Goal: Task Accomplishment & Management: Manage account settings

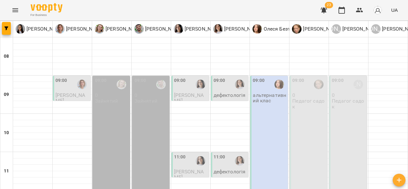
scroll to position [15, 0]
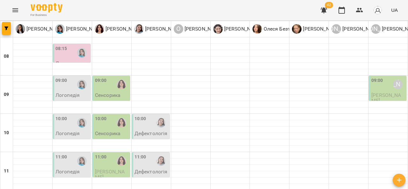
scroll to position [294, 0]
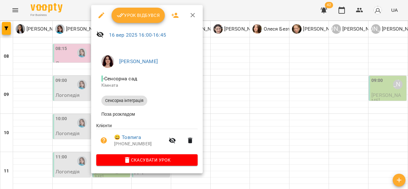
click at [248, 89] on div at bounding box center [204, 94] width 408 height 189
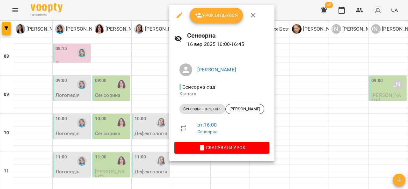
click at [298, 72] on div at bounding box center [204, 94] width 408 height 189
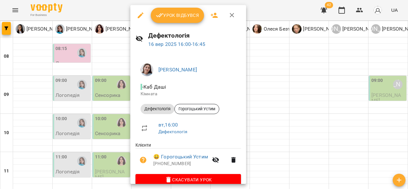
click at [273, 62] on div at bounding box center [204, 94] width 408 height 189
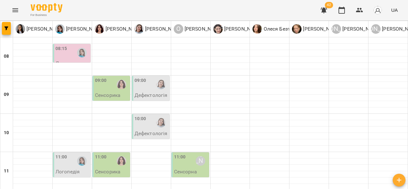
scroll to position [120, 0]
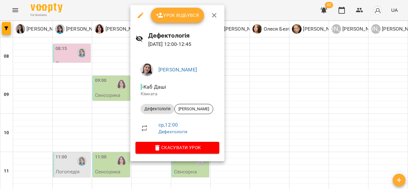
click at [275, 83] on div at bounding box center [204, 94] width 408 height 189
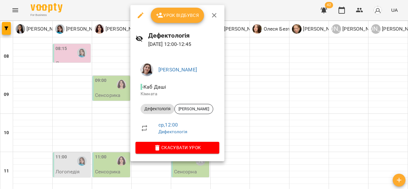
click at [280, 87] on div at bounding box center [204, 94] width 408 height 189
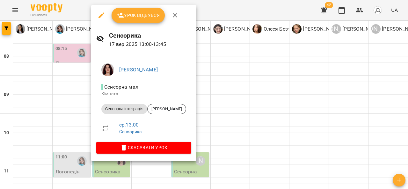
click at [267, 82] on div at bounding box center [204, 94] width 408 height 189
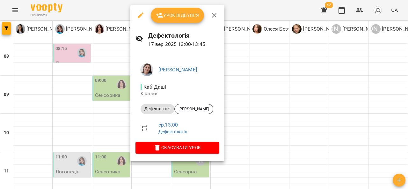
click at [282, 94] on div at bounding box center [204, 94] width 408 height 189
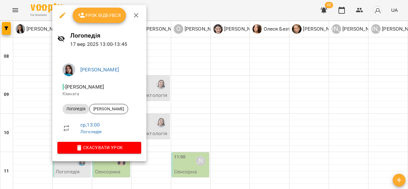
click at [263, 99] on div at bounding box center [204, 94] width 408 height 189
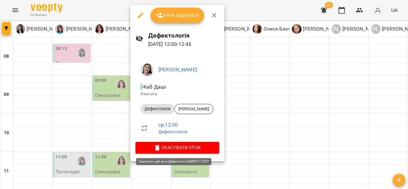
click at [176, 146] on span "Скасувати Урок" at bounding box center [177, 148] width 74 height 8
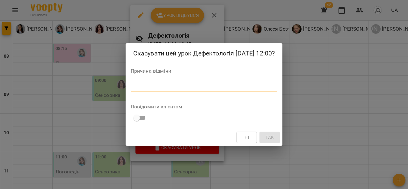
click at [153, 83] on textarea at bounding box center [204, 86] width 147 height 6
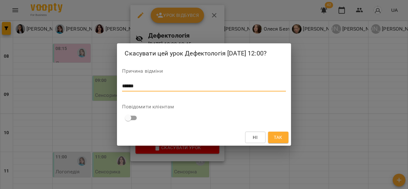
type textarea "******"
click at [274, 136] on span "Так" at bounding box center [278, 137] width 8 height 8
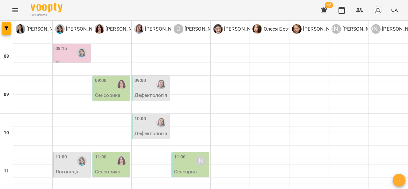
scroll to position [118, 0]
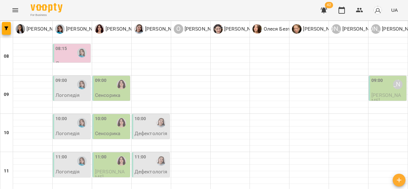
click at [69, 51] on div "08:15" at bounding box center [72, 52] width 34 height 15
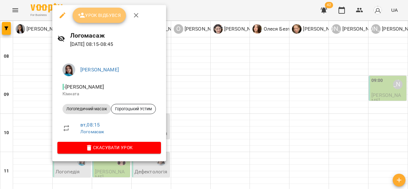
click at [96, 14] on span "Урок відбувся" at bounding box center [99, 15] width 43 height 8
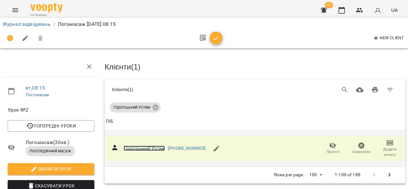
click at [139, 146] on link "Горогоцький Устим" at bounding box center [144, 148] width 41 height 5
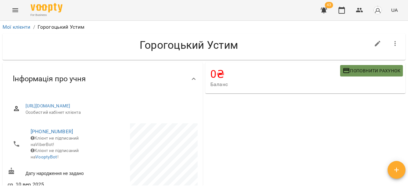
click at [358, 75] on button "Поповнити рахунок" at bounding box center [371, 70] width 63 height 11
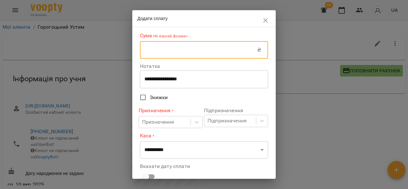
click at [203, 49] on input "text" at bounding box center [198, 50] width 117 height 18
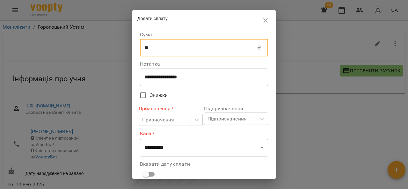
type input "***"
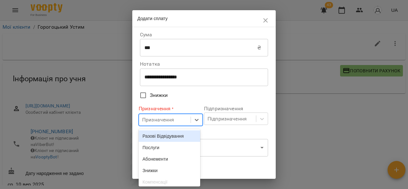
scroll to position [19, 0]
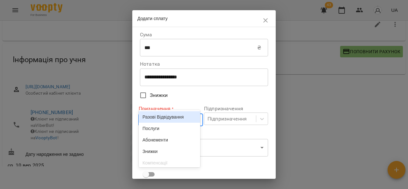
click at [165, 117] on body "For Business 43 UA Мої клієнти / Горогоцький Устим Горогоцький Устим 0 ₴ Баланс…" at bounding box center [204, 86] width 408 height 210
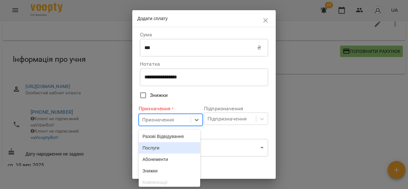
click at [165, 148] on div "Послуги" at bounding box center [169, 147] width 61 height 11
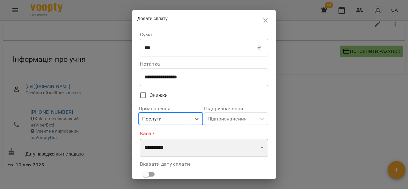
click at [169, 148] on select "**********" at bounding box center [204, 148] width 128 height 18
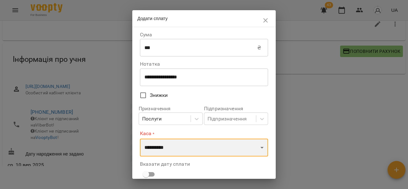
select select "****"
click at [140, 139] on select "**********" at bounding box center [204, 148] width 128 height 18
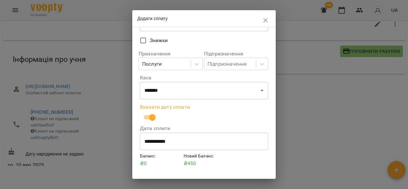
scroll to position [70, 0]
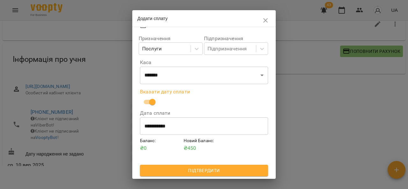
click at [207, 176] on button "Підтвердити" at bounding box center [204, 170] width 128 height 11
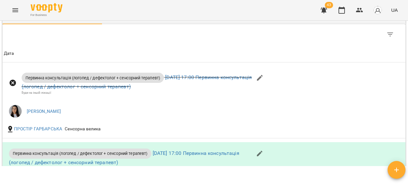
scroll to position [699, 0]
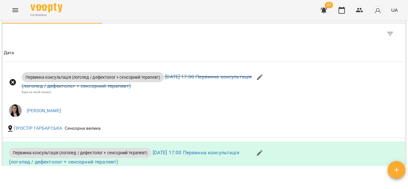
click at [154, 21] on div "Платежі" at bounding box center [154, 17] width 20 height 8
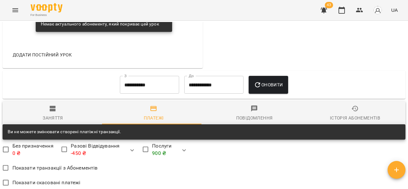
scroll to position [626, 0]
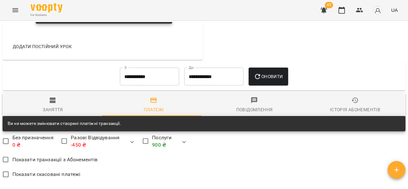
click at [54, 104] on icon "button" at bounding box center [53, 101] width 8 height 8
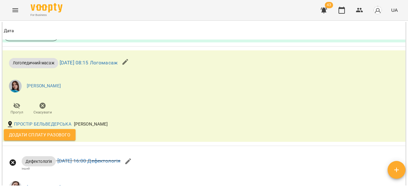
scroll to position [1005, 0]
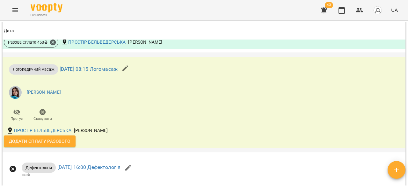
click at [53, 145] on span "Додати сплату разового" at bounding box center [39, 141] width 61 height 8
select select "**********"
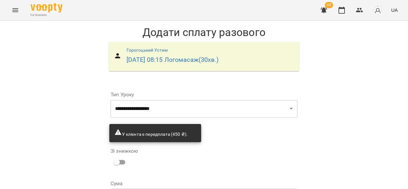
scroll to position [66, 0]
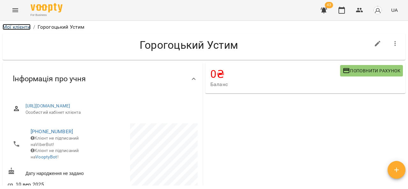
click at [18, 25] on link "Мої клієнти" at bounding box center [17, 27] width 28 height 6
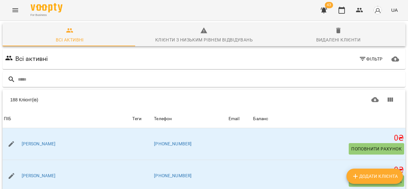
click at [12, 11] on icon "Menu" at bounding box center [15, 10] width 8 height 8
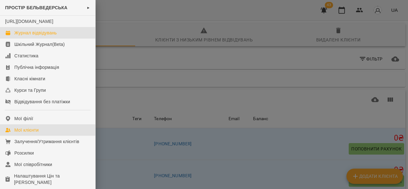
click at [43, 36] on div "Журнал відвідувань" at bounding box center [35, 33] width 42 height 6
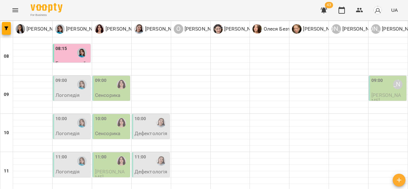
click at [107, 90] on div "09:00" at bounding box center [112, 84] width 34 height 15
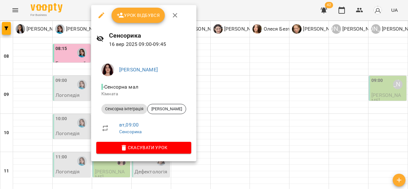
click at [215, 82] on div at bounding box center [204, 94] width 408 height 189
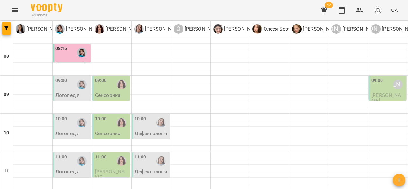
click at [70, 88] on div "09:00" at bounding box center [72, 84] width 34 height 15
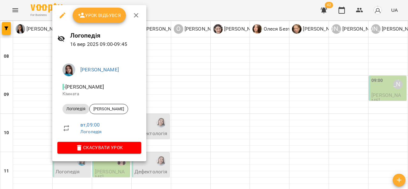
click at [177, 87] on div at bounding box center [204, 94] width 408 height 189
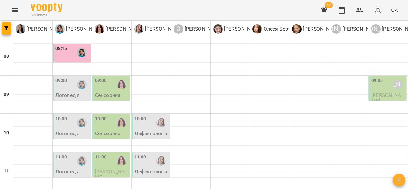
scroll to position [349, 0]
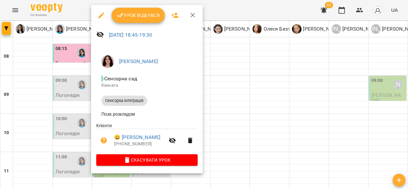
click at [239, 85] on div at bounding box center [204, 94] width 408 height 189
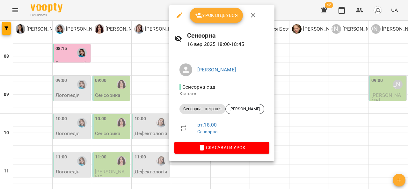
click at [158, 120] on div at bounding box center [204, 94] width 408 height 189
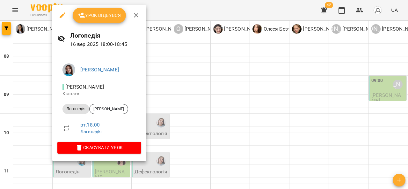
click at [171, 119] on div at bounding box center [204, 94] width 408 height 189
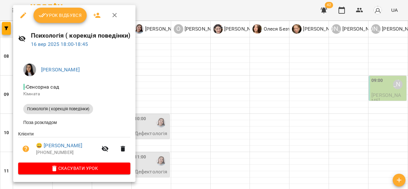
click at [162, 116] on div at bounding box center [204, 94] width 408 height 189
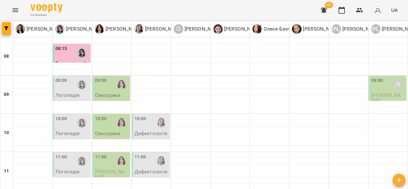
scroll to position [320, 0]
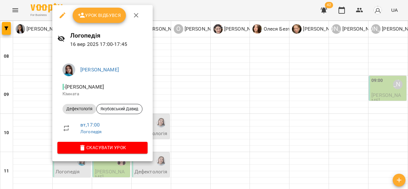
click at [242, 76] on div at bounding box center [204, 94] width 408 height 189
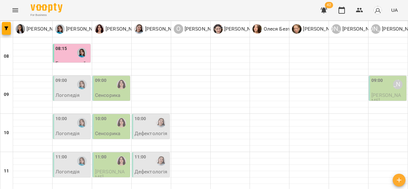
scroll to position [0, 0]
click at [65, 93] on p "Логопедія" at bounding box center [67, 94] width 24 height 5
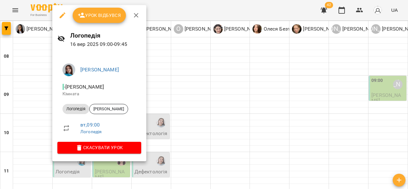
click at [192, 90] on div at bounding box center [204, 94] width 408 height 189
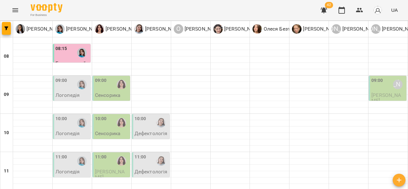
click at [78, 131] on p "Логопедія" at bounding box center [67, 133] width 24 height 5
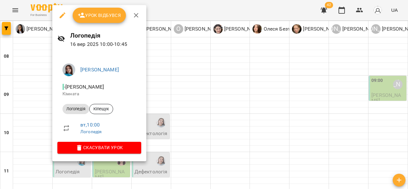
click at [195, 100] on div at bounding box center [204, 94] width 408 height 189
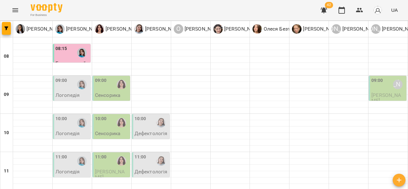
click at [115, 133] on p "Сенсорика" at bounding box center [107, 133] width 25 height 5
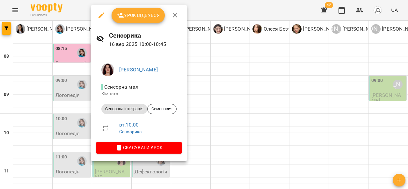
click at [212, 108] on div at bounding box center [204, 94] width 408 height 189
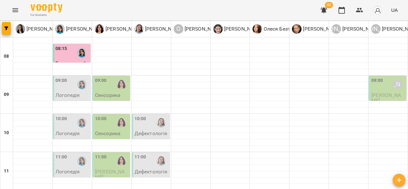
click at [152, 132] on p "Дефектологія" at bounding box center [150, 133] width 33 height 5
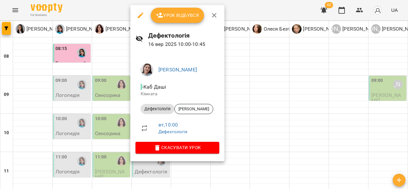
click at [233, 99] on div at bounding box center [204, 94] width 408 height 189
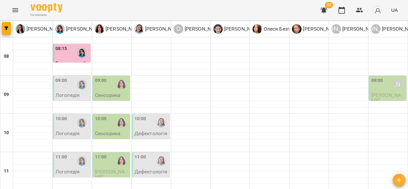
click at [114, 91] on div at bounding box center [121, 84] width 15 height 15
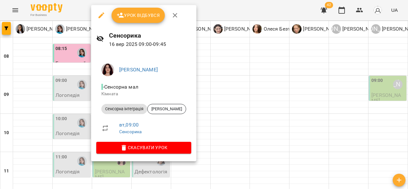
click at [226, 86] on div at bounding box center [204, 94] width 408 height 189
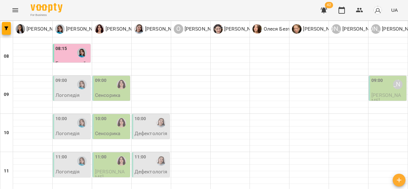
click at [119, 95] on p "Сенсорика" at bounding box center [107, 94] width 25 height 5
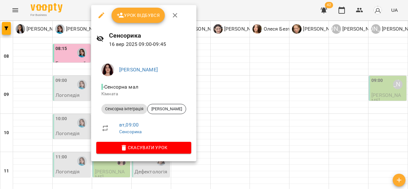
click at [222, 93] on div at bounding box center [204, 94] width 408 height 189
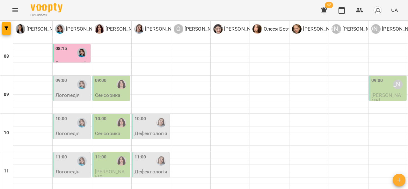
scroll to position [133, 0]
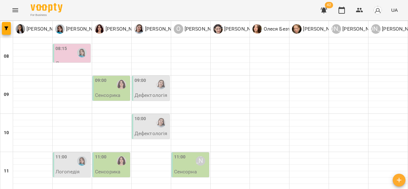
scroll to position [267, 0]
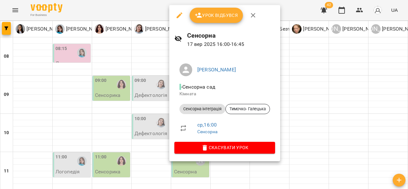
click at [302, 78] on div at bounding box center [204, 94] width 408 height 189
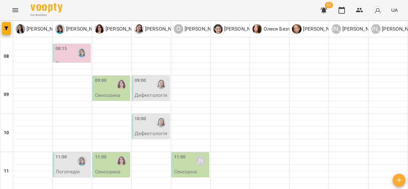
scroll to position [275, 0]
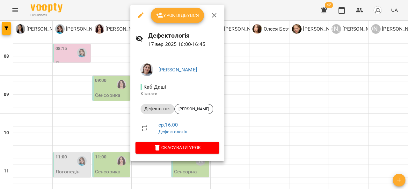
click at [272, 71] on div at bounding box center [204, 94] width 408 height 189
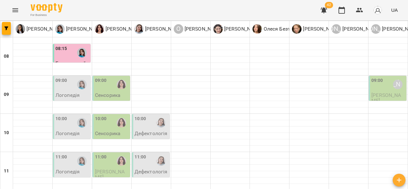
scroll to position [300, 0]
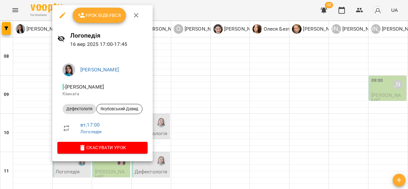
click at [164, 105] on div at bounding box center [204, 94] width 408 height 189
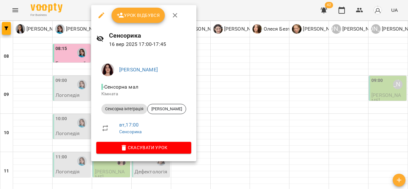
click at [73, 94] on div at bounding box center [204, 94] width 408 height 189
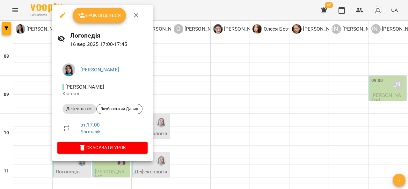
click at [24, 138] on div at bounding box center [204, 94] width 408 height 189
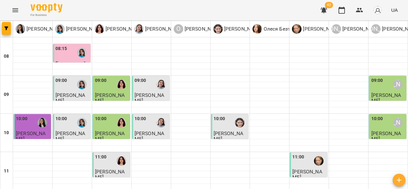
scroll to position [349, 0]
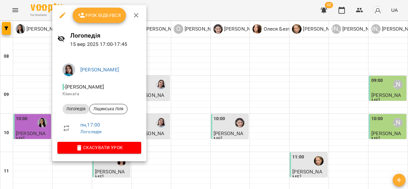
click at [155, 90] on div at bounding box center [204, 94] width 408 height 189
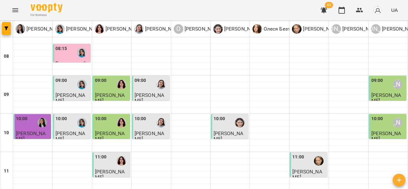
scroll to position [313, 0]
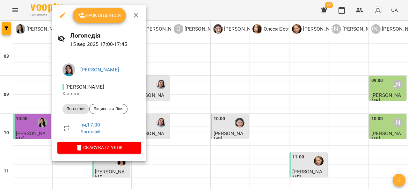
click at [155, 117] on div at bounding box center [204, 94] width 408 height 189
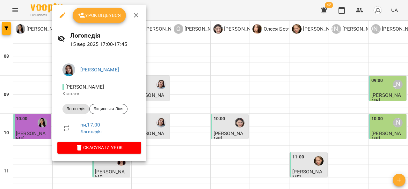
click at [89, 17] on span "Урок відбувся" at bounding box center [99, 15] width 43 height 8
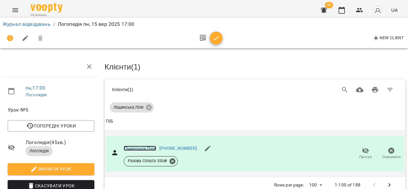
click at [146, 146] on link "Ліщинська Ліля" at bounding box center [140, 148] width 32 height 5
click at [27, 22] on link "Журнал відвідувань" at bounding box center [27, 24] width 48 height 6
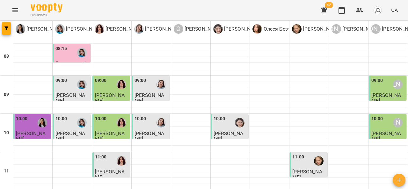
scroll to position [334, 0]
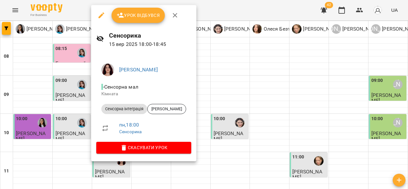
click at [260, 96] on div at bounding box center [204, 94] width 408 height 189
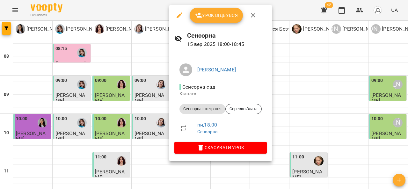
click at [277, 114] on div at bounding box center [204, 94] width 408 height 189
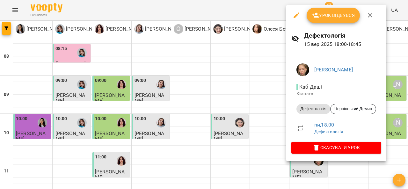
click at [258, 98] on div at bounding box center [204, 94] width 408 height 189
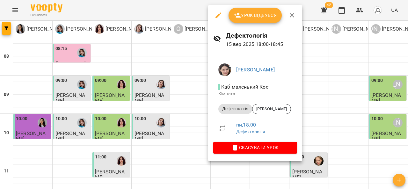
click at [133, 129] on div at bounding box center [204, 94] width 408 height 189
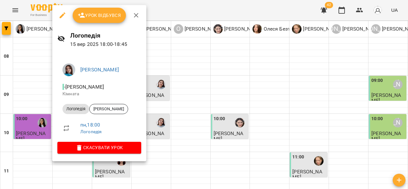
click at [158, 108] on div at bounding box center [204, 94] width 408 height 189
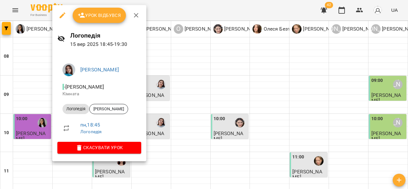
click at [160, 122] on div at bounding box center [204, 94] width 408 height 189
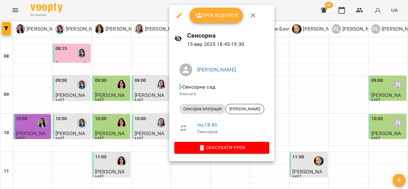
click at [145, 131] on div at bounding box center [204, 94] width 408 height 189
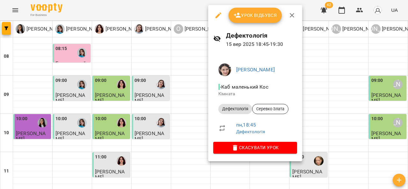
click at [143, 124] on div at bounding box center [204, 94] width 408 height 189
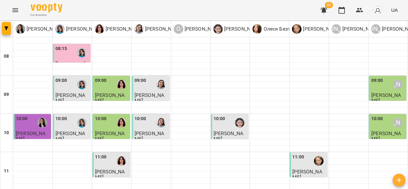
scroll to position [294, 0]
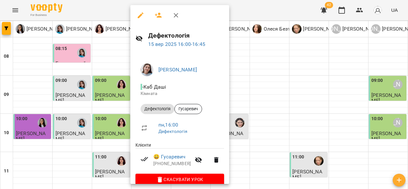
click at [256, 68] on div at bounding box center [204, 94] width 408 height 189
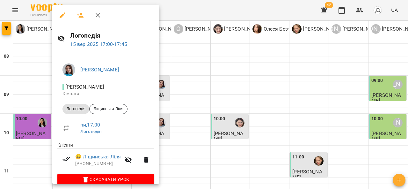
click at [192, 119] on div at bounding box center [204, 94] width 408 height 189
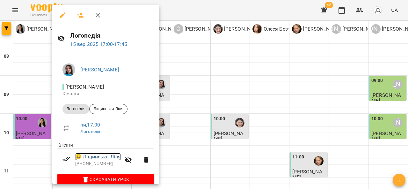
click at [96, 158] on link "😀 Ліщинська Ліля" at bounding box center [98, 157] width 46 height 8
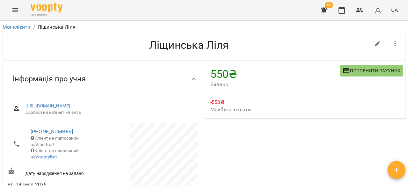
click at [8, 12] on button "Menu" at bounding box center [15, 10] width 15 height 15
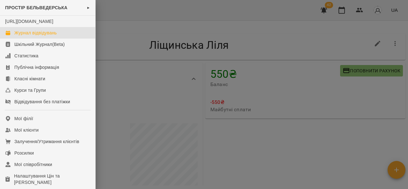
click at [40, 36] on div "Журнал відвідувань" at bounding box center [35, 33] width 42 height 6
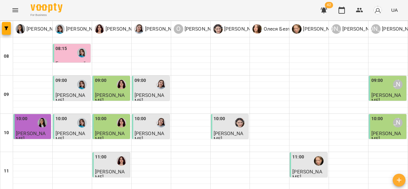
scroll to position [284, 0]
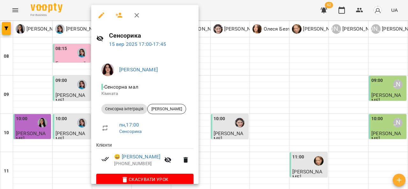
click at [229, 76] on div at bounding box center [204, 94] width 408 height 189
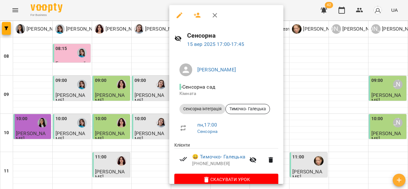
click at [150, 115] on div at bounding box center [204, 94] width 408 height 189
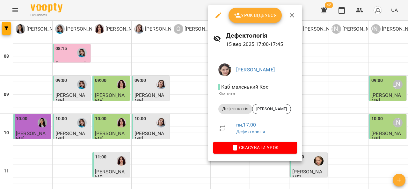
click at [252, 15] on span "Урок відбувся" at bounding box center [254, 15] width 43 height 8
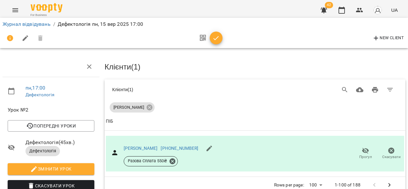
scroll to position [0, 2]
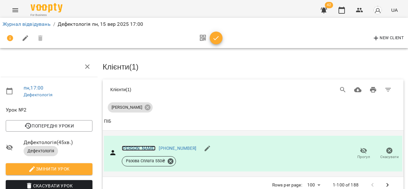
click at [133, 148] on link "Чухало Діана" at bounding box center [139, 148] width 34 height 5
click at [15, 11] on icon "Menu" at bounding box center [15, 10] width 6 height 4
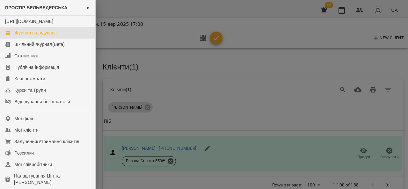
click at [46, 36] on div "Журнал відвідувань" at bounding box center [35, 33] width 42 height 6
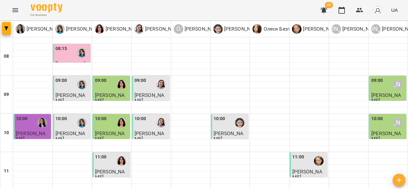
scroll to position [314, 0]
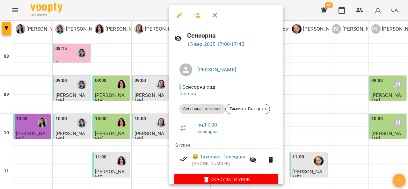
click at [356, 84] on div at bounding box center [204, 94] width 408 height 189
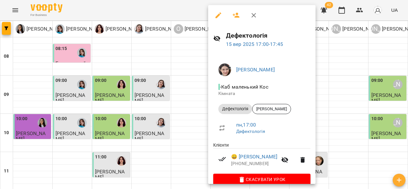
click at [348, 82] on div at bounding box center [204, 94] width 408 height 189
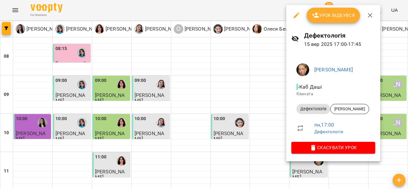
click at [324, 16] on span "Урок відбувся" at bounding box center [333, 15] width 43 height 8
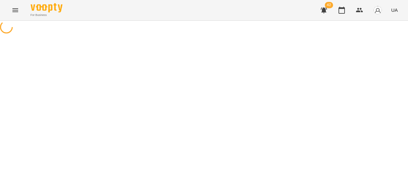
click at [331, 13] on span "42" at bounding box center [323, 10] width 15 height 15
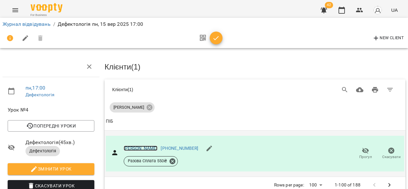
click at [134, 149] on link "Евеліна" at bounding box center [141, 148] width 34 height 5
click at [24, 22] on link "Журнал відвідувань" at bounding box center [27, 24] width 48 height 6
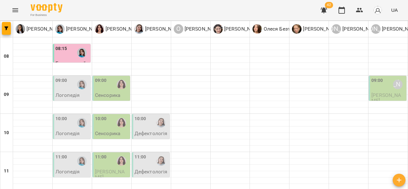
click at [109, 89] on div "09:00" at bounding box center [112, 84] width 34 height 15
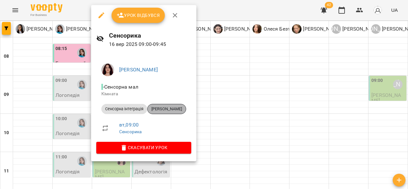
click at [169, 110] on span "[PERSON_NAME]" at bounding box center [166, 109] width 38 height 6
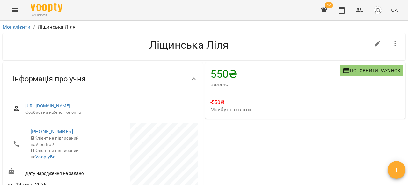
click at [361, 74] on span "Поповнити рахунок" at bounding box center [371, 71] width 58 height 8
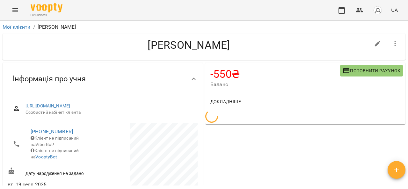
click at [354, 73] on span "Поповнити рахунок" at bounding box center [371, 71] width 58 height 8
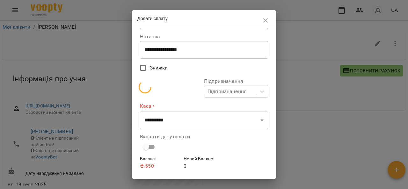
scroll to position [32, 0]
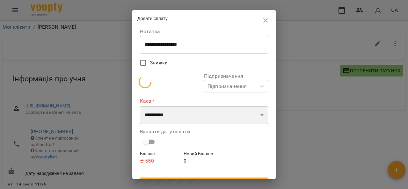
click at [183, 115] on select "**********" at bounding box center [204, 115] width 128 height 18
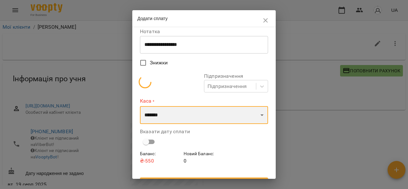
click at [140, 106] on select "**********" at bounding box center [204, 115] width 128 height 18
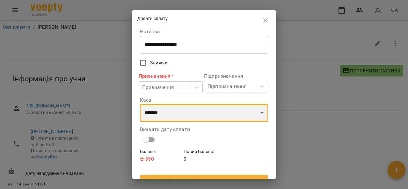
click at [189, 112] on select "**********" at bounding box center [204, 113] width 128 height 18
select select "****"
click at [140, 104] on select "**********" at bounding box center [204, 113] width 128 height 18
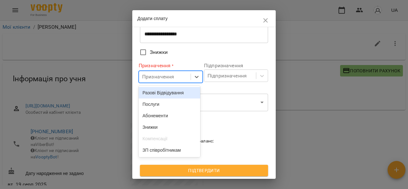
click at [173, 104] on div "Послуги" at bounding box center [169, 103] width 61 height 11
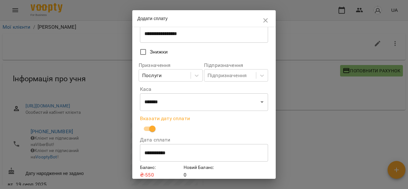
scroll to position [70, 0]
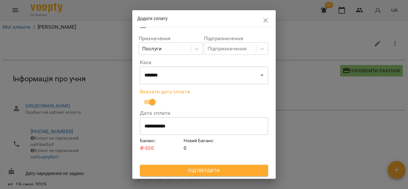
click at [181, 167] on span "Підтвердити" at bounding box center [204, 171] width 118 height 8
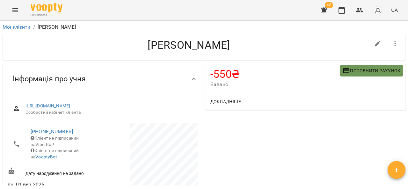
click at [359, 70] on span "Поповнити рахунок" at bounding box center [371, 71] width 58 height 8
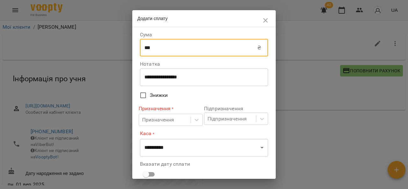
click at [165, 47] on input "***" at bounding box center [198, 48] width 117 height 18
type input "*"
type input "***"
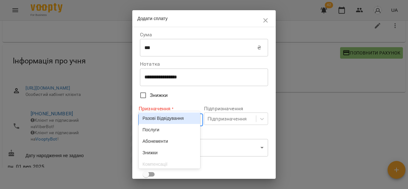
scroll to position [19, 0]
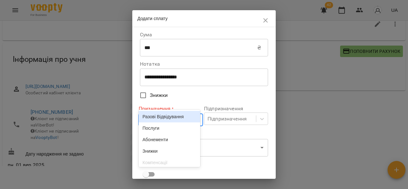
click at [164, 120] on body "**********" at bounding box center [204, 86] width 408 height 210
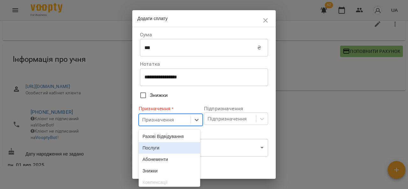
click at [162, 153] on div "Послуги" at bounding box center [169, 147] width 61 height 11
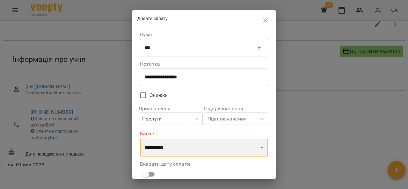
click at [165, 146] on select "**********" at bounding box center [204, 148] width 128 height 18
select select "****"
click at [140, 139] on select "**********" at bounding box center [204, 148] width 128 height 18
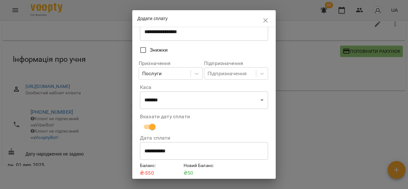
scroll to position [70, 0]
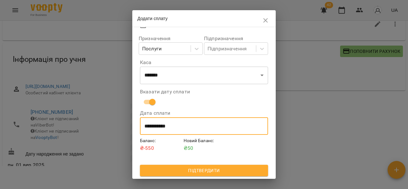
click at [148, 126] on input "**********" at bounding box center [204, 126] width 128 height 18
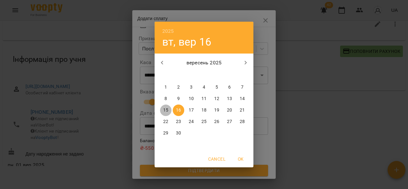
click at [166, 108] on p "15" at bounding box center [165, 110] width 5 height 6
type input "**********"
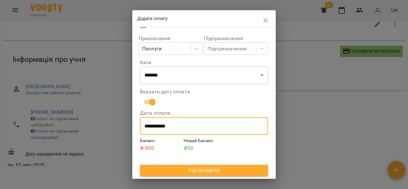
click at [238, 169] on span "Підтвердити" at bounding box center [204, 171] width 118 height 8
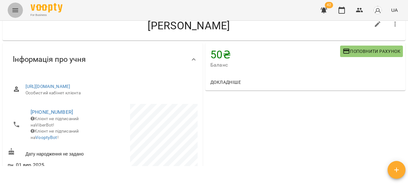
click at [14, 14] on icon "Menu" at bounding box center [15, 10] width 8 height 8
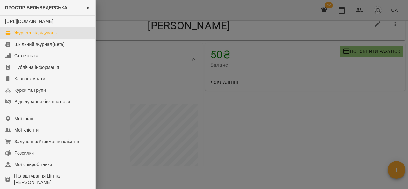
click at [44, 36] on div "Журнал відвідувань" at bounding box center [35, 33] width 42 height 6
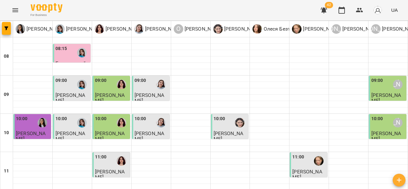
scroll to position [327, 0]
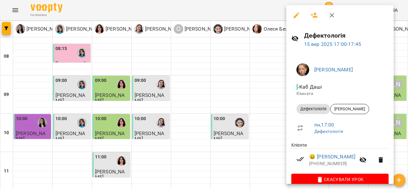
click at [72, 105] on div at bounding box center [204, 94] width 408 height 189
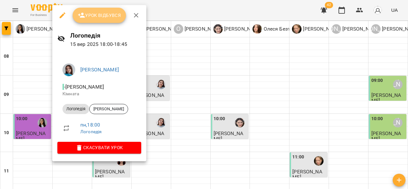
click at [100, 21] on button "Урок відбувся" at bounding box center [100, 15] width 54 height 15
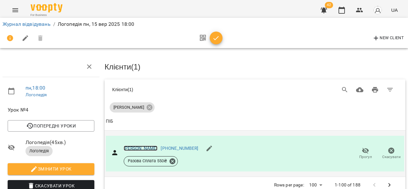
click at [141, 147] on link "[PERSON_NAME]" at bounding box center [141, 148] width 34 height 5
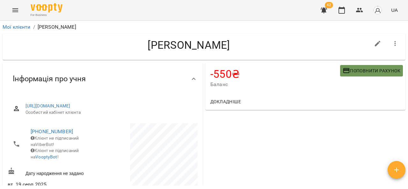
click at [361, 72] on span "Поповнити рахунок" at bounding box center [371, 71] width 58 height 8
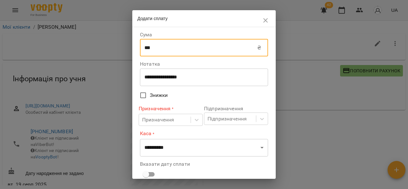
click at [157, 52] on input "***" at bounding box center [198, 48] width 117 height 18
type input "*"
type input "****"
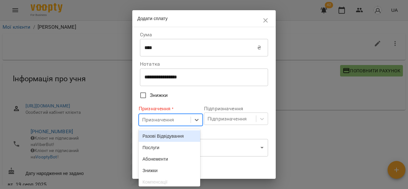
scroll to position [19, 0]
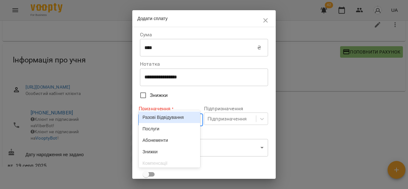
click at [161, 118] on body "For Business 42 UA Мої клієнти / [PERSON_NAME] [PERSON_NAME] -550 ₴ Баланс Попо…" at bounding box center [204, 86] width 408 height 210
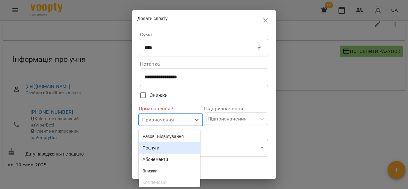
click at [165, 147] on div "Послуги" at bounding box center [169, 147] width 61 height 11
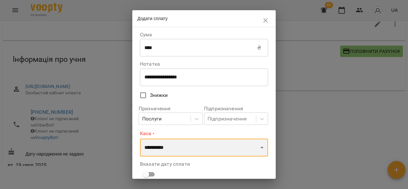
click at [179, 145] on select "**********" at bounding box center [204, 148] width 128 height 18
select select "****"
click at [140, 139] on select "**********" at bounding box center [204, 148] width 128 height 18
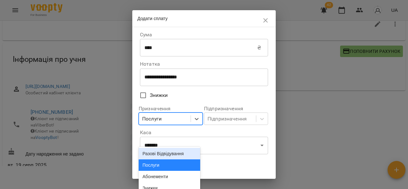
scroll to position [38, 0]
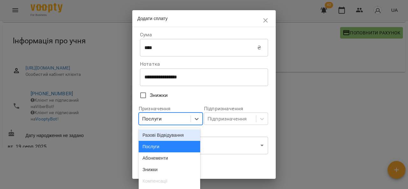
click at [181, 117] on div "Послуги" at bounding box center [165, 119] width 52 height 12
click at [178, 148] on div "Послуги" at bounding box center [169, 146] width 61 height 11
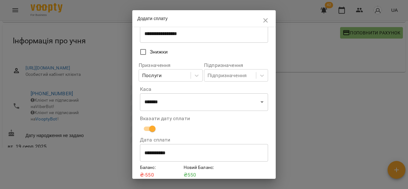
scroll to position [70, 0]
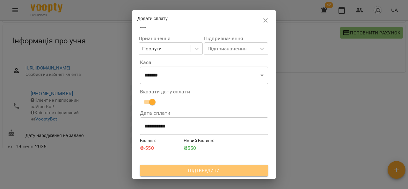
click at [225, 175] on button "Підтвердити" at bounding box center [204, 170] width 128 height 11
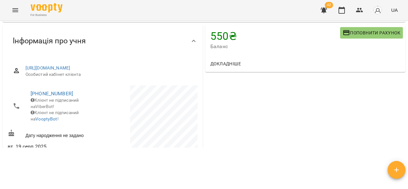
click at [18, 10] on icon "Menu" at bounding box center [15, 10] width 8 height 8
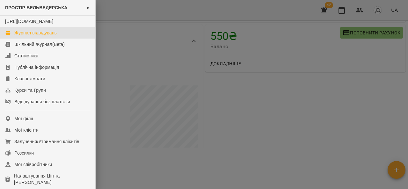
click at [45, 36] on div "Журнал відвідувань" at bounding box center [35, 33] width 42 height 6
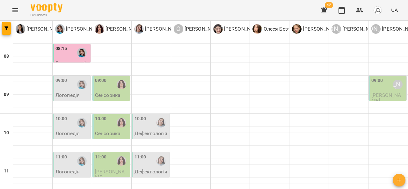
scroll to position [349, 0]
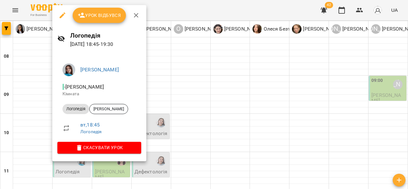
click at [169, 120] on div at bounding box center [204, 94] width 408 height 189
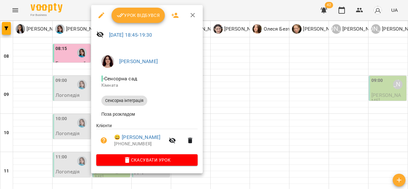
click at [234, 127] on div at bounding box center [204, 94] width 408 height 189
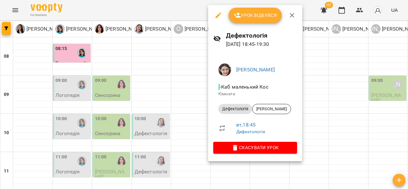
click at [154, 119] on div at bounding box center [204, 94] width 408 height 189
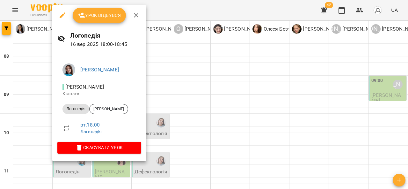
click at [37, 104] on div at bounding box center [204, 94] width 408 height 189
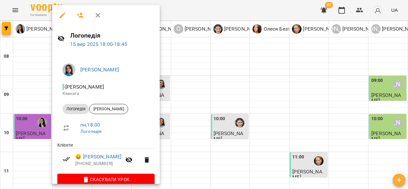
click at [35, 97] on div at bounding box center [204, 94] width 408 height 189
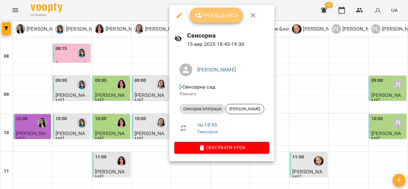
click at [208, 13] on span "Урок відбувся" at bounding box center [216, 15] width 43 height 8
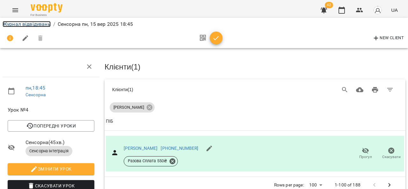
click at [18, 23] on link "Журнал відвідувань" at bounding box center [27, 24] width 48 height 6
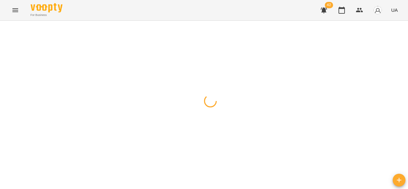
click at [18, 21] on div at bounding box center [204, 21] width 408 height 0
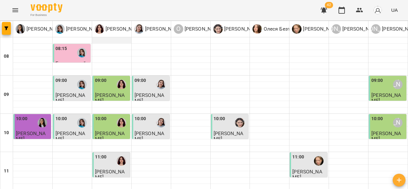
scroll to position [349, 0]
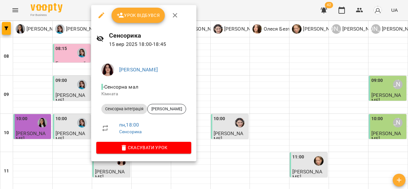
click at [144, 21] on button "Урок відбувся" at bounding box center [138, 15] width 54 height 15
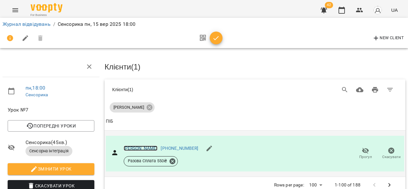
click at [149, 146] on link "[PERSON_NAME]" at bounding box center [141, 148] width 34 height 5
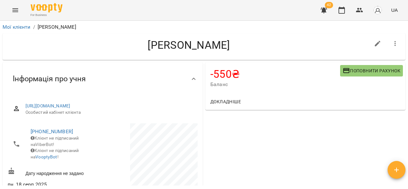
click at [354, 73] on span "Поповнити рахунок" at bounding box center [371, 71] width 58 height 8
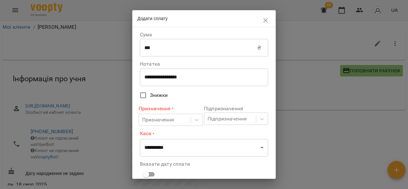
click at [182, 49] on input "***" at bounding box center [198, 48] width 117 height 18
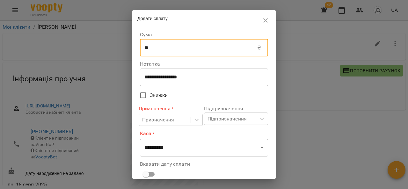
type input "*"
type input "***"
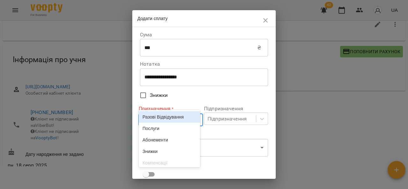
scroll to position [19, 0]
click at [164, 122] on div "Разові Відвідування" at bounding box center [169, 116] width 61 height 11
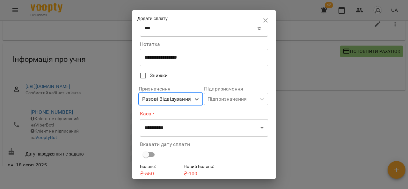
scroll to position [25, 0]
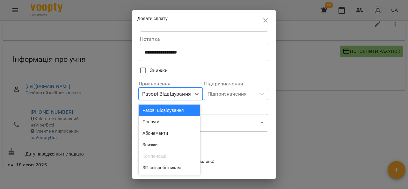
click at [168, 125] on div "Послуги" at bounding box center [169, 121] width 61 height 11
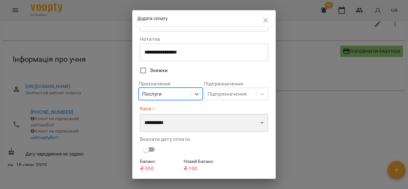
click at [184, 125] on select "**********" at bounding box center [204, 123] width 128 height 18
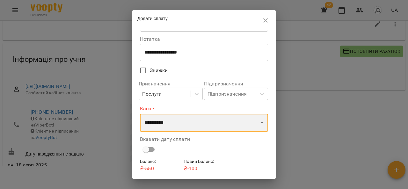
select select "****"
click at [140, 114] on select "**********" at bounding box center [204, 123] width 128 height 18
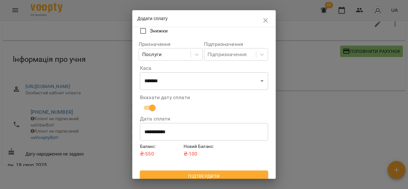
scroll to position [70, 0]
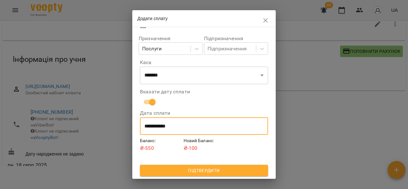
click at [150, 133] on input "**********" at bounding box center [204, 126] width 128 height 18
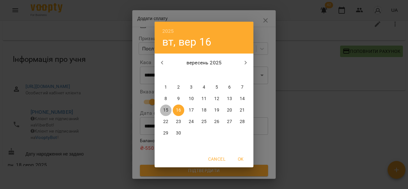
click at [164, 110] on p "15" at bounding box center [165, 110] width 5 height 6
type input "**********"
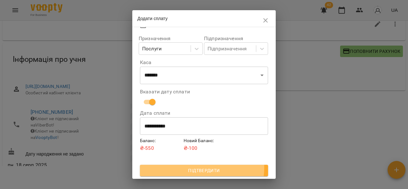
click at [191, 168] on span "Підтвердити" at bounding box center [204, 171] width 118 height 8
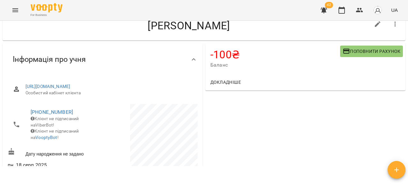
click at [15, 9] on icon "Menu" at bounding box center [15, 10] width 6 height 4
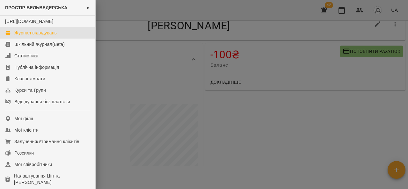
click at [30, 36] on div "Журнал відвідувань" at bounding box center [35, 33] width 42 height 6
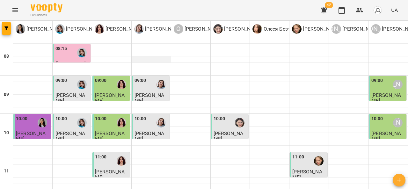
scroll to position [330, 0]
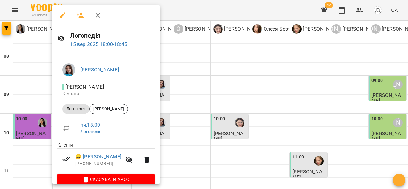
click at [40, 113] on div at bounding box center [204, 94] width 408 height 189
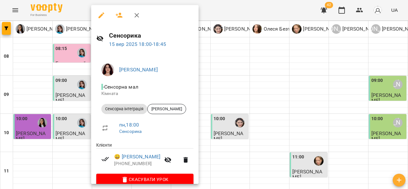
click at [34, 111] on div at bounding box center [204, 94] width 408 height 189
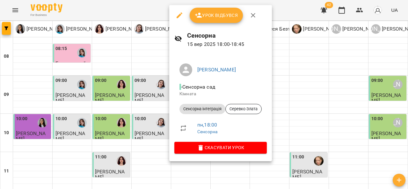
click at [215, 20] on button "Урок відбувся" at bounding box center [217, 15] width 54 height 15
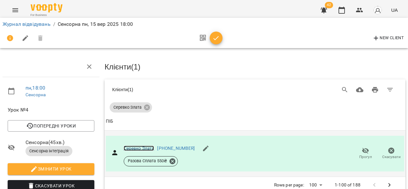
click at [139, 149] on link "Серевко Злата" at bounding box center [139, 148] width 31 height 5
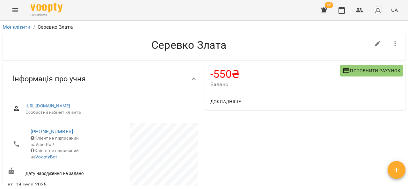
click at [351, 76] on button "Поповнити рахунок" at bounding box center [371, 70] width 63 height 11
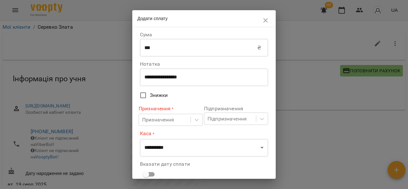
click at [184, 48] on input "***" at bounding box center [198, 48] width 117 height 18
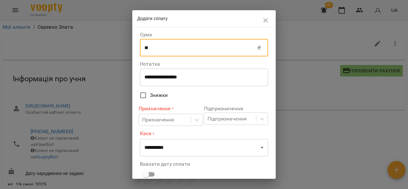
type input "*"
type input "****"
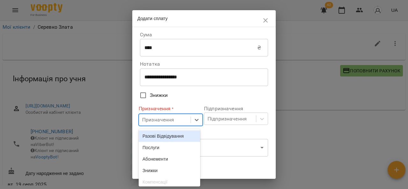
scroll to position [19, 0]
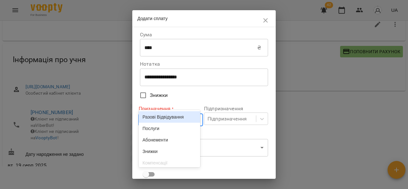
click at [147, 117] on body "For Business 42 UA Мої клієнти / [PERSON_NAME] [PERSON_NAME] -550 ₴ Баланс Попо…" at bounding box center [204, 86] width 408 height 210
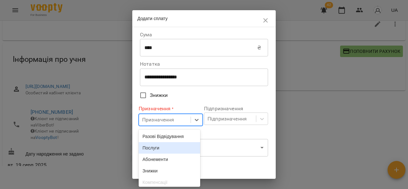
click at [156, 144] on div "Послуги" at bounding box center [169, 147] width 61 height 11
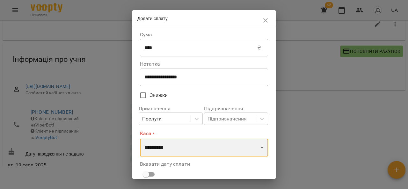
click at [164, 144] on select "**********" at bounding box center [204, 148] width 128 height 18
select select "****"
click at [140, 139] on select "**********" at bounding box center [204, 148] width 128 height 18
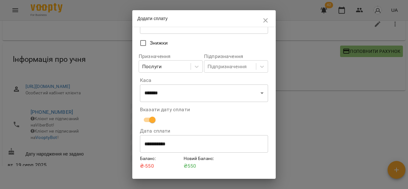
scroll to position [70, 0]
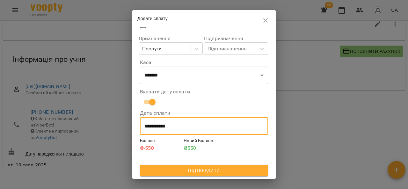
click at [151, 124] on input "**********" at bounding box center [204, 126] width 128 height 18
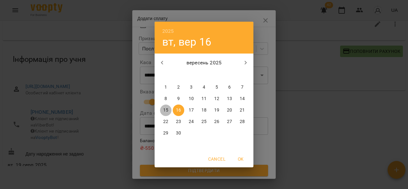
click at [166, 110] on p "15" at bounding box center [165, 110] width 5 height 6
type input "**********"
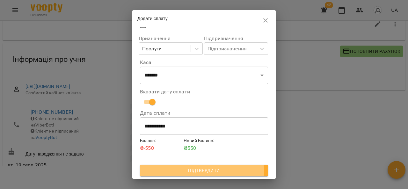
click at [176, 171] on span "Підтвердити" at bounding box center [204, 171] width 118 height 8
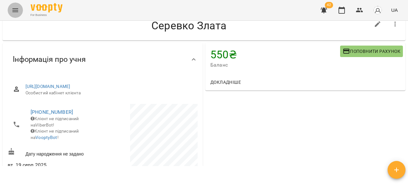
click at [20, 10] on button "Menu" at bounding box center [15, 10] width 15 height 15
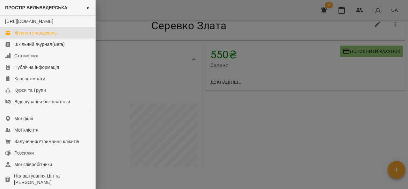
click at [42, 39] on link "Журнал відвідувань" at bounding box center [47, 32] width 95 height 11
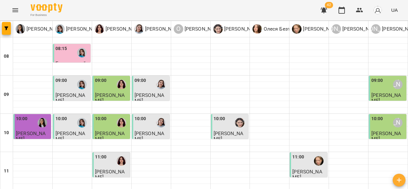
scroll to position [349, 0]
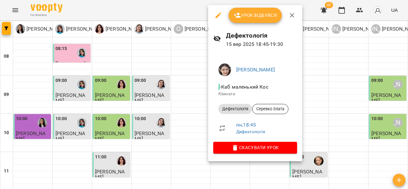
click at [247, 20] on button "Урок відбувся" at bounding box center [255, 15] width 54 height 15
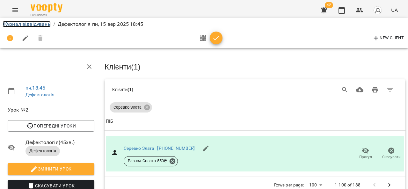
click at [28, 25] on link "Журнал відвідувань" at bounding box center [27, 24] width 48 height 6
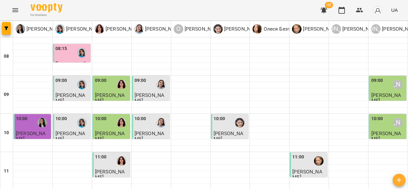
scroll to position [349, 0]
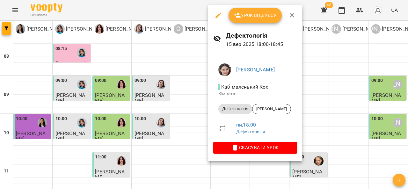
click at [328, 119] on div at bounding box center [204, 94] width 408 height 189
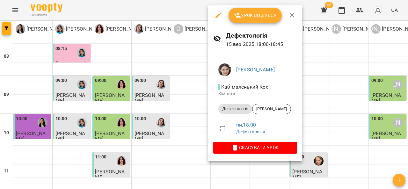
click at [262, 19] on span "Урок відбувся" at bounding box center [254, 15] width 43 height 8
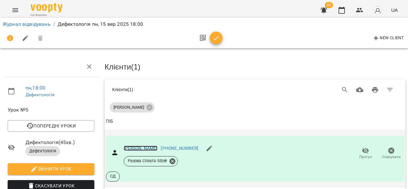
click at [148, 147] on link "[PERSON_NAME]" at bounding box center [141, 148] width 34 height 5
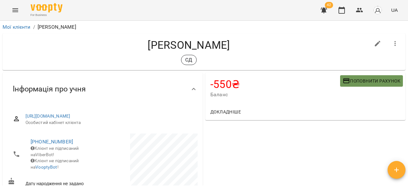
click at [357, 80] on span "Поповнити рахунок" at bounding box center [371, 81] width 58 height 8
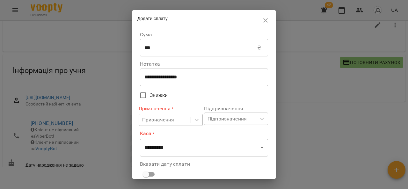
click at [161, 125] on div "Призначення" at bounding box center [165, 120] width 52 height 12
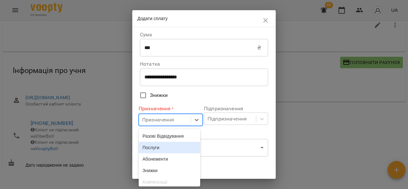
scroll to position [19, 0]
click at [159, 153] on div "Послуги" at bounding box center [169, 147] width 61 height 11
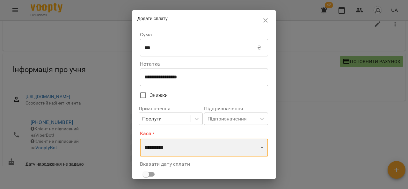
click at [163, 148] on select "**********" at bounding box center [204, 148] width 128 height 18
select select "****"
click at [140, 139] on select "**********" at bounding box center [204, 148] width 128 height 18
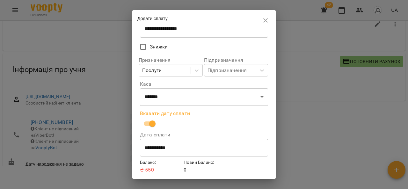
scroll to position [70, 0]
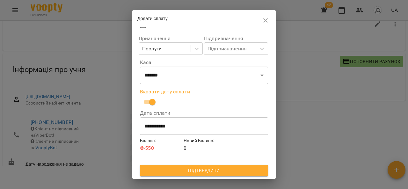
click at [155, 128] on input "**********" at bounding box center [204, 126] width 128 height 18
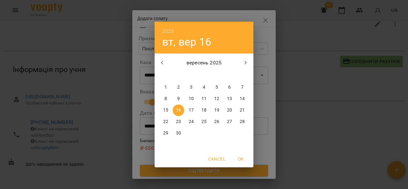
click at [165, 114] on button "15" at bounding box center [165, 109] width 11 height 11
type input "**********"
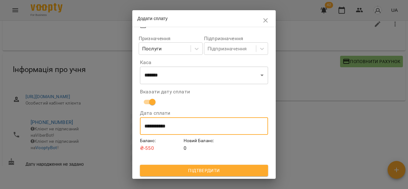
click at [193, 171] on span "Підтвердити" at bounding box center [204, 171] width 118 height 8
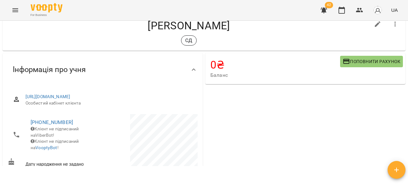
click at [17, 16] on button "Menu" at bounding box center [15, 10] width 15 height 15
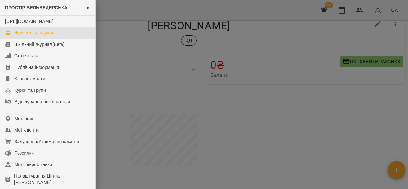
click at [40, 36] on div "Журнал відвідувань" at bounding box center [35, 33] width 42 height 6
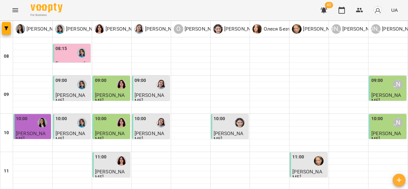
scroll to position [349, 0]
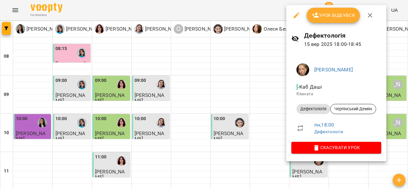
click at [338, 16] on span "Урок відбувся" at bounding box center [333, 15] width 43 height 8
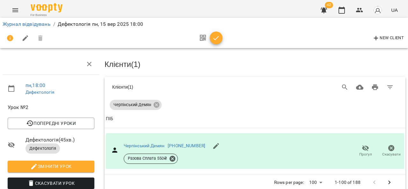
scroll to position [20, 0]
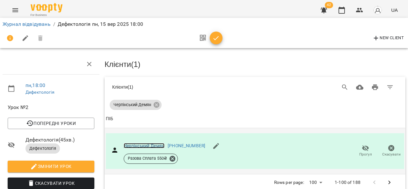
click at [150, 143] on link "Черпінський Демян" at bounding box center [144, 145] width 41 height 5
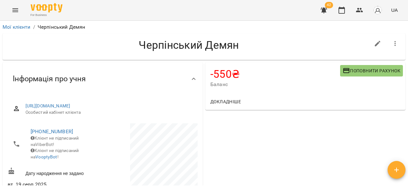
click at [346, 73] on span "Поповнити рахунок" at bounding box center [371, 71] width 58 height 8
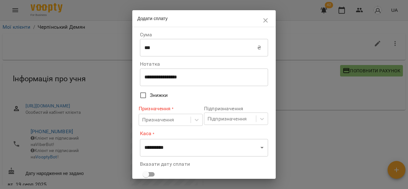
click at [188, 80] on textarea "**********" at bounding box center [201, 77] width 114 height 6
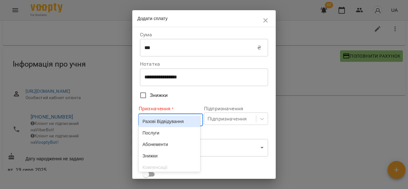
scroll to position [19, 0]
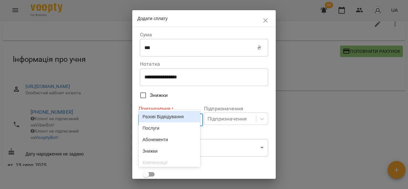
click at [165, 122] on div "Разові Відвідування" at bounding box center [169, 116] width 61 height 11
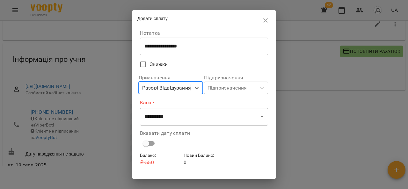
scroll to position [32, 0]
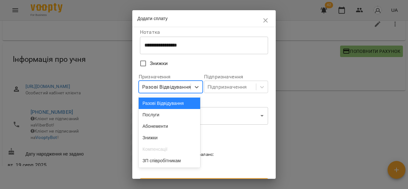
click at [173, 116] on div "Послуги" at bounding box center [169, 114] width 61 height 11
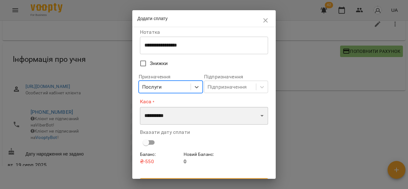
click at [182, 116] on select "**********" at bounding box center [204, 116] width 128 height 18
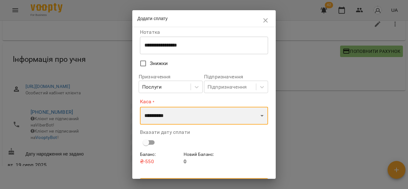
select select "****"
click at [140, 107] on select "**********" at bounding box center [204, 116] width 128 height 18
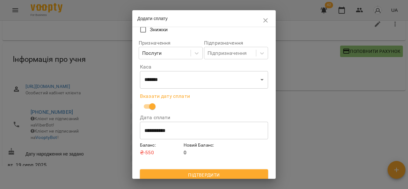
scroll to position [70, 0]
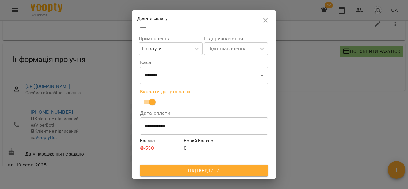
click at [146, 127] on input "**********" at bounding box center [204, 126] width 128 height 18
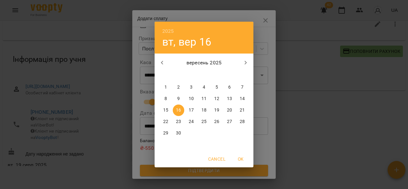
click at [164, 108] on p "15" at bounding box center [165, 110] width 5 height 6
type input "**********"
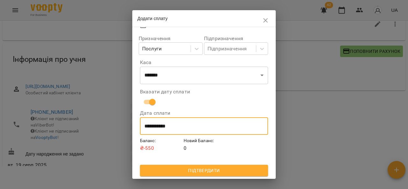
click at [170, 169] on span "Підтвердити" at bounding box center [204, 171] width 118 height 8
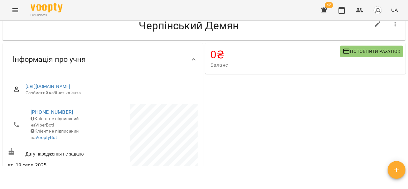
click at [11, 13] on button "Menu" at bounding box center [15, 10] width 15 height 15
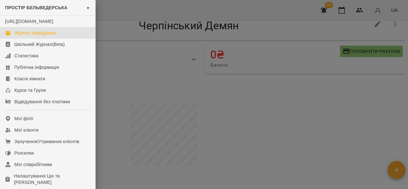
click at [43, 36] on div "Журнал відвідувань" at bounding box center [35, 33] width 42 height 6
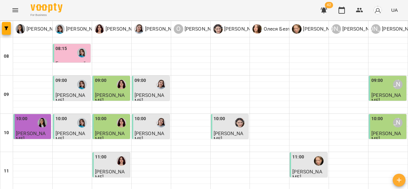
scroll to position [349, 0]
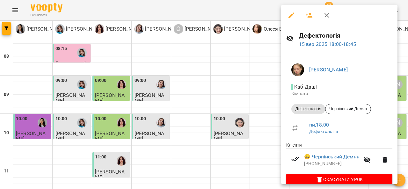
click at [146, 113] on div at bounding box center [204, 94] width 408 height 189
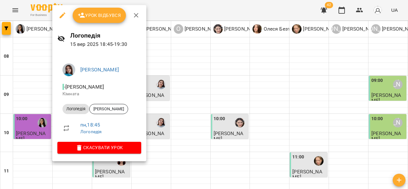
click at [104, 15] on span "Урок відбувся" at bounding box center [99, 15] width 43 height 8
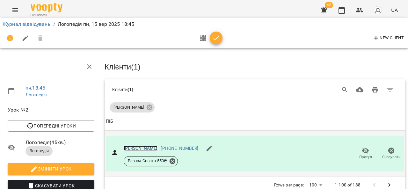
click at [143, 147] on link "[PERSON_NAME]" at bounding box center [141, 148] width 34 height 5
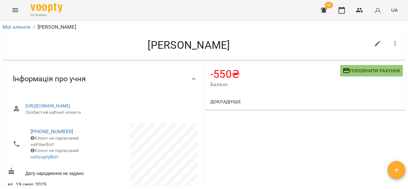
click at [350, 70] on span "Поповнити рахунок" at bounding box center [371, 71] width 58 height 8
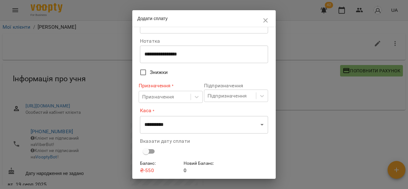
scroll to position [34, 0]
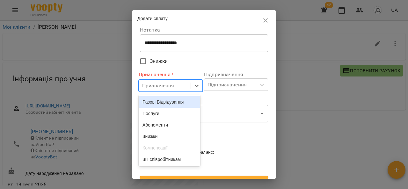
click at [170, 116] on div "Послуги" at bounding box center [169, 113] width 61 height 11
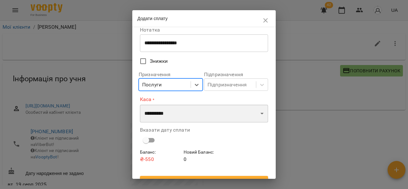
click at [185, 119] on select "**********" at bounding box center [204, 113] width 128 height 18
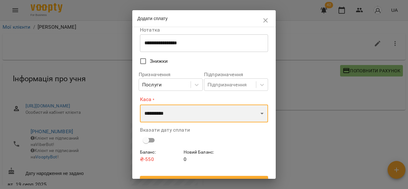
select select "****"
click at [140, 104] on select "**********" at bounding box center [204, 113] width 128 height 18
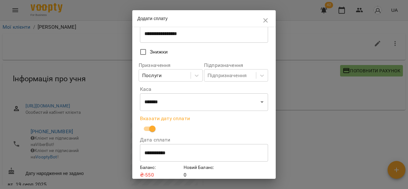
scroll to position [70, 0]
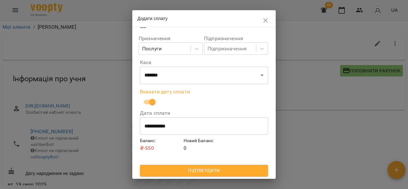
click at [151, 127] on input "**********" at bounding box center [204, 126] width 128 height 18
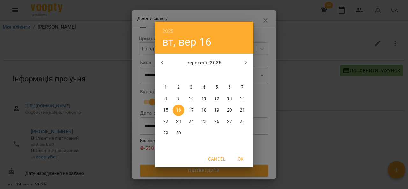
click at [166, 110] on p "15" at bounding box center [165, 110] width 5 height 6
type input "**********"
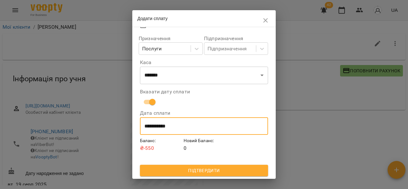
click at [169, 170] on span "Підтвердити" at bounding box center [204, 171] width 118 height 8
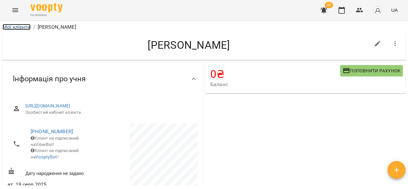
click at [18, 29] on link "Мої клієнти" at bounding box center [17, 27] width 28 height 6
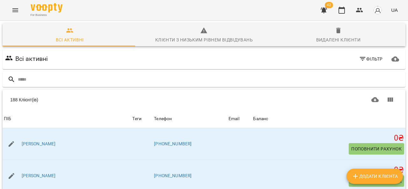
click at [10, 11] on button "Menu" at bounding box center [15, 10] width 15 height 15
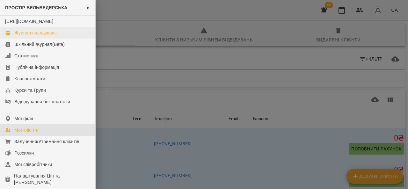
click at [43, 36] on div "Журнал відвідувань" at bounding box center [35, 33] width 42 height 6
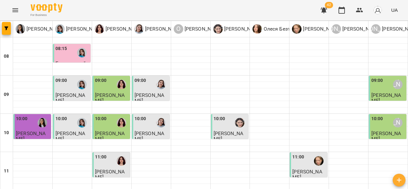
click at [78, 52] on img "Тетяна Хомин" at bounding box center [82, 53] width 10 height 10
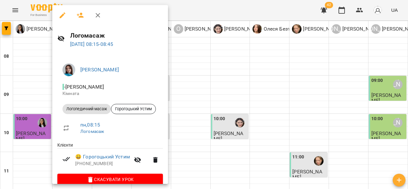
click at [216, 74] on div at bounding box center [204, 94] width 408 height 189
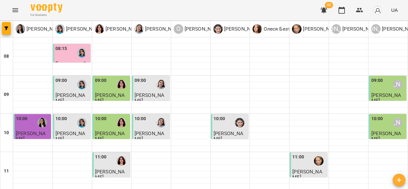
click at [72, 92] on span "[PERSON_NAME]" at bounding box center [70, 97] width 30 height 11
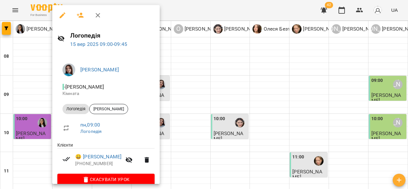
click at [241, 71] on div at bounding box center [204, 94] width 408 height 189
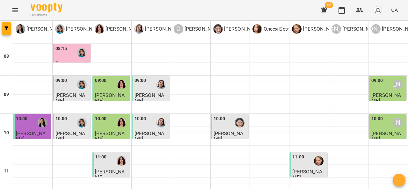
click at [119, 91] on div at bounding box center [121, 84] width 15 height 15
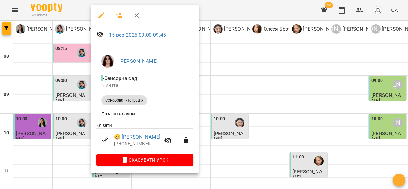
click at [247, 69] on div at bounding box center [204, 94] width 408 height 189
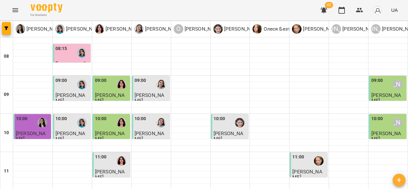
click at [155, 92] on span "[PERSON_NAME]" at bounding box center [149, 97] width 30 height 11
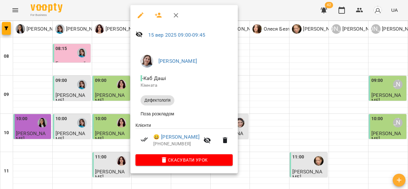
click at [268, 72] on div at bounding box center [204, 94] width 408 height 189
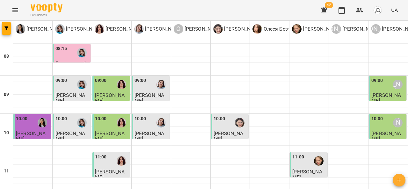
click at [378, 86] on div "09:00" at bounding box center [377, 84] width 12 height 15
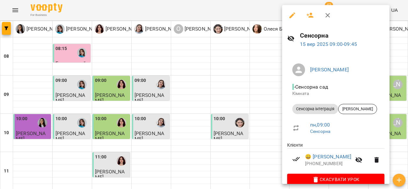
click at [239, 82] on div at bounding box center [204, 94] width 408 height 189
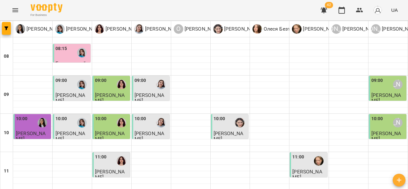
scroll to position [48, 0]
click at [34, 130] on span "[PERSON_NAME]" at bounding box center [31, 135] width 30 height 11
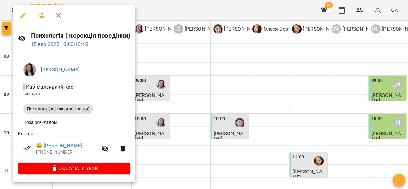
click at [204, 66] on div at bounding box center [204, 94] width 408 height 189
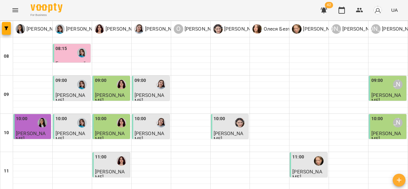
click at [83, 115] on div at bounding box center [82, 122] width 15 height 15
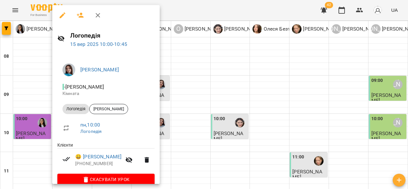
click at [195, 65] on div at bounding box center [204, 94] width 408 height 189
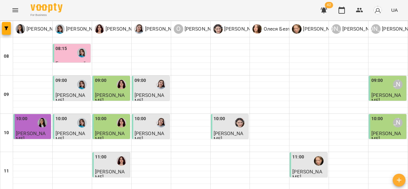
click at [108, 130] on span "[PERSON_NAME]" at bounding box center [110, 135] width 30 height 11
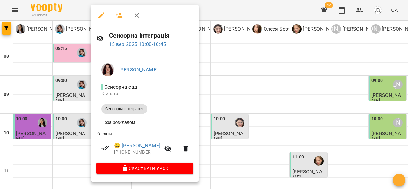
click at [209, 68] on div at bounding box center [204, 94] width 408 height 189
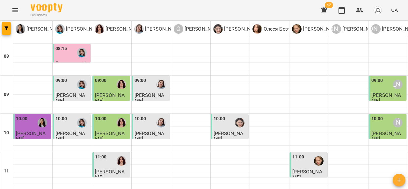
click at [154, 115] on div at bounding box center [161, 122] width 15 height 15
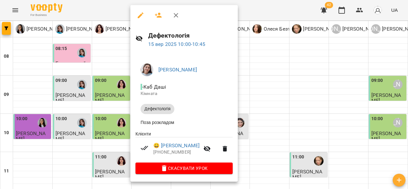
click at [276, 70] on div at bounding box center [204, 94] width 408 height 189
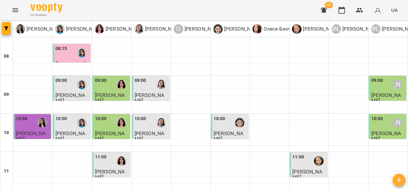
click at [229, 115] on div "10:00" at bounding box center [230, 122] width 34 height 15
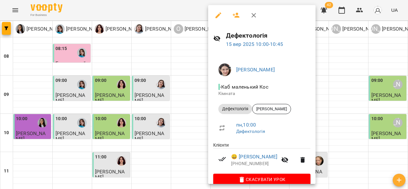
click at [342, 67] on div at bounding box center [204, 94] width 408 height 189
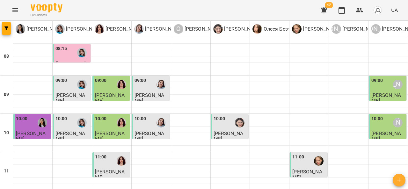
click at [375, 115] on div "10:00" at bounding box center [377, 122] width 12 height 15
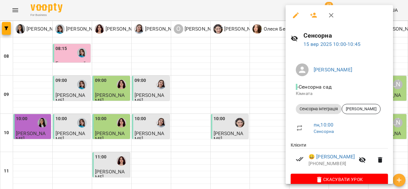
click at [179, 101] on div at bounding box center [204, 94] width 408 height 189
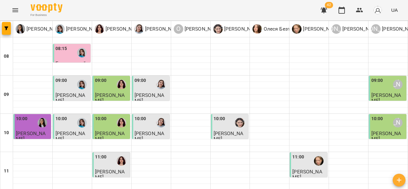
scroll to position [91, 0]
click at [104, 169] on p "[PERSON_NAME]" at bounding box center [112, 174] width 34 height 11
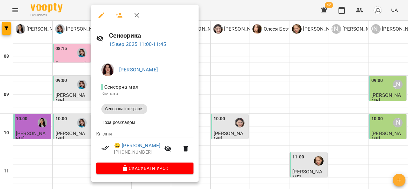
click at [235, 83] on div at bounding box center [204, 94] width 408 height 189
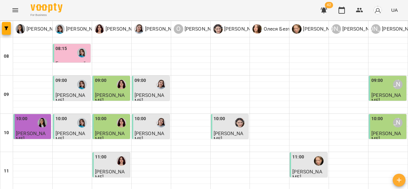
click at [304, 169] on span "[PERSON_NAME]" at bounding box center [307, 174] width 30 height 11
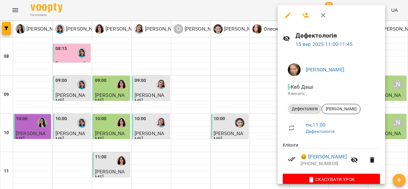
click at [196, 97] on div at bounding box center [204, 94] width 408 height 189
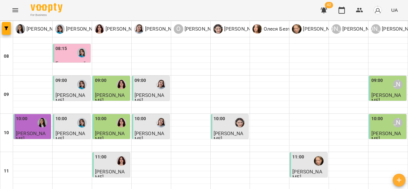
scroll to position [138, 0]
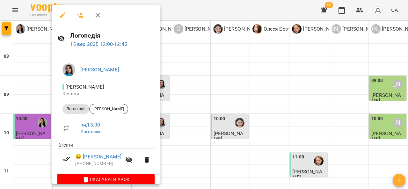
click at [219, 72] on div at bounding box center [204, 94] width 408 height 189
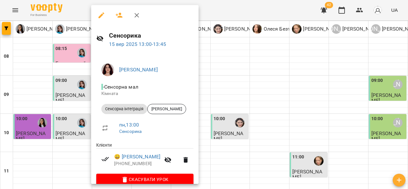
click at [266, 75] on div at bounding box center [204, 94] width 408 height 189
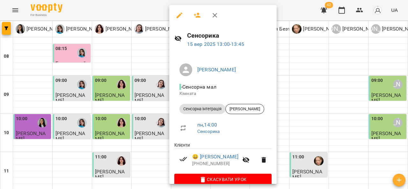
click at [315, 80] on div at bounding box center [204, 94] width 408 height 189
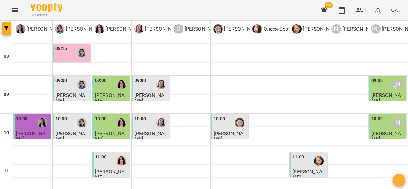
scroll to position [194, 0]
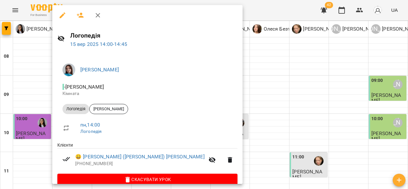
click at [245, 72] on div at bounding box center [204, 94] width 408 height 189
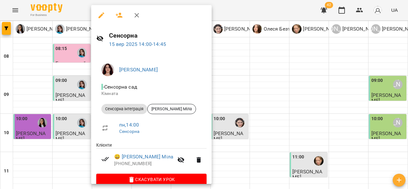
click at [249, 79] on div at bounding box center [204, 94] width 408 height 189
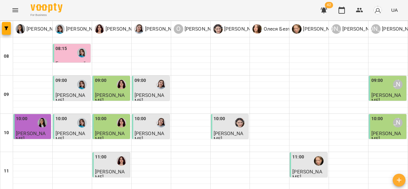
scroll to position [248, 0]
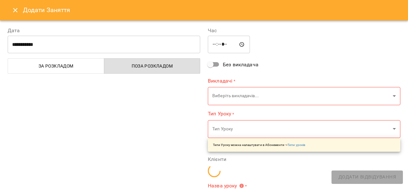
type input "**********"
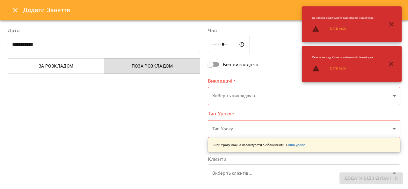
click at [11, 12] on button "Close" at bounding box center [15, 10] width 15 height 15
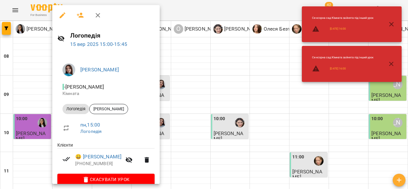
click at [212, 68] on div at bounding box center [204, 94] width 408 height 189
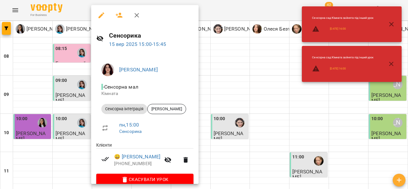
click at [238, 64] on div at bounding box center [204, 94] width 408 height 189
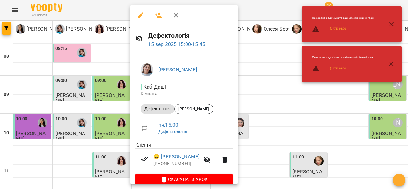
click at [271, 66] on div at bounding box center [204, 94] width 408 height 189
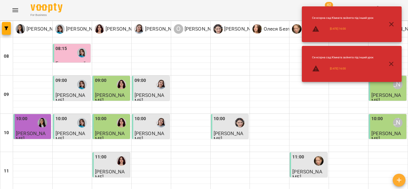
scroll to position [288, 0]
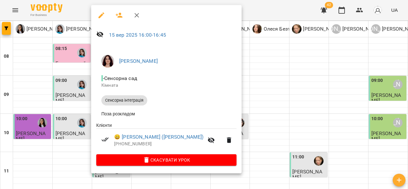
click at [248, 57] on div at bounding box center [204, 94] width 408 height 189
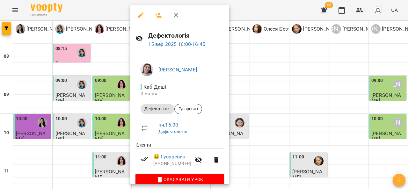
click at [262, 57] on div at bounding box center [204, 94] width 408 height 189
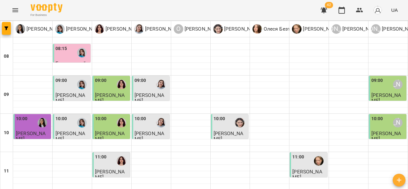
scroll to position [329, 0]
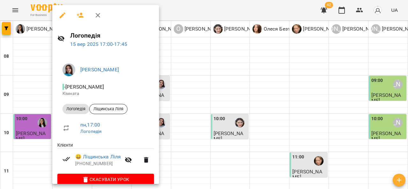
click at [208, 41] on div at bounding box center [204, 94] width 408 height 189
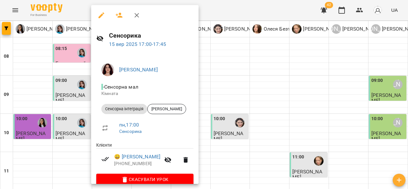
click at [261, 54] on div at bounding box center [204, 94] width 408 height 189
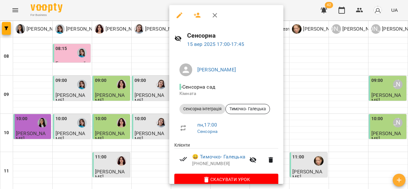
click at [331, 48] on div at bounding box center [204, 94] width 408 height 189
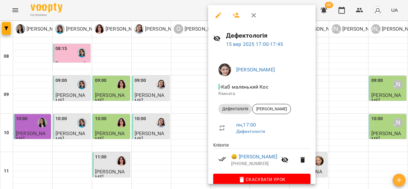
click at [347, 61] on div at bounding box center [204, 94] width 408 height 189
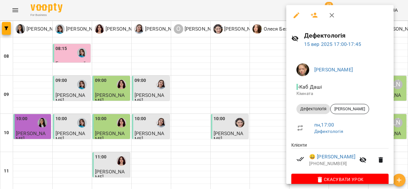
click at [266, 71] on div at bounding box center [204, 94] width 408 height 189
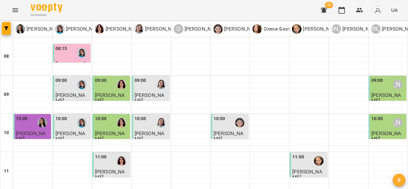
scroll to position [349, 0]
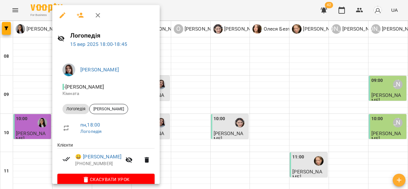
click at [268, 64] on div at bounding box center [204, 94] width 408 height 189
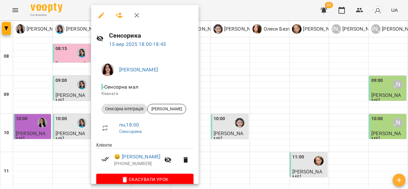
click at [270, 58] on div at bounding box center [204, 94] width 408 height 189
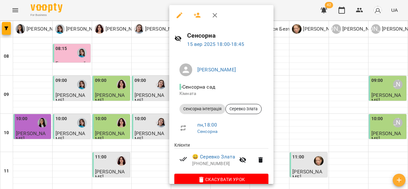
click at [353, 59] on div at bounding box center [204, 94] width 408 height 189
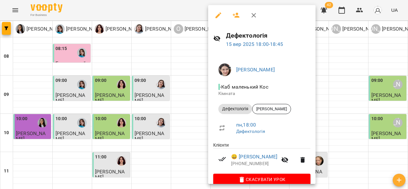
click at [351, 59] on div at bounding box center [204, 94] width 408 height 189
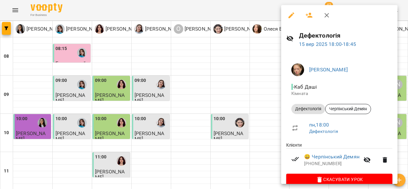
click at [132, 113] on div at bounding box center [204, 94] width 408 height 189
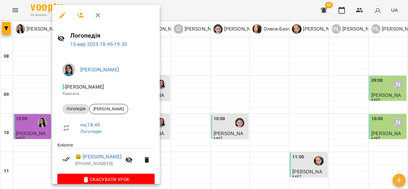
click at [264, 61] on div at bounding box center [204, 94] width 408 height 189
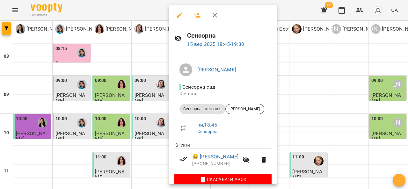
click at [356, 62] on div at bounding box center [204, 94] width 408 height 189
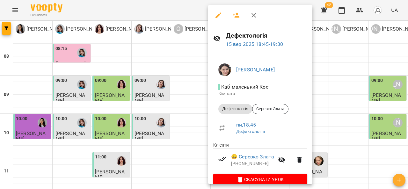
click at [360, 70] on div at bounding box center [204, 94] width 408 height 189
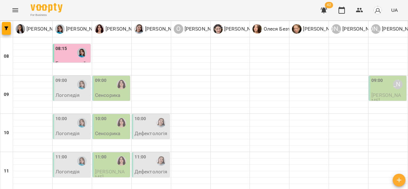
click at [15, 6] on icon "Menu" at bounding box center [15, 10] width 8 height 8
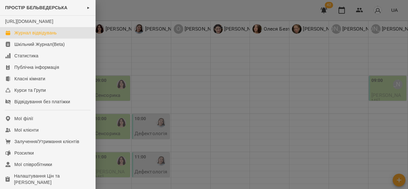
click at [31, 36] on div "Журнал відвідувань" at bounding box center [35, 33] width 42 height 6
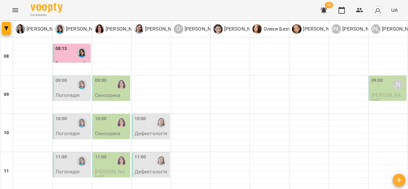
scroll to position [0, 0]
click at [73, 51] on div "08:15" at bounding box center [72, 52] width 34 height 15
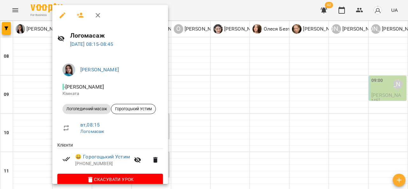
click at [206, 64] on div at bounding box center [204, 94] width 408 height 189
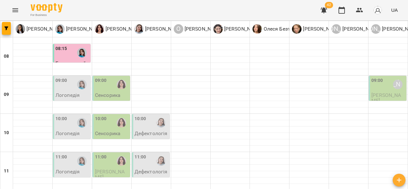
click at [73, 90] on div "09:00" at bounding box center [72, 84] width 34 height 15
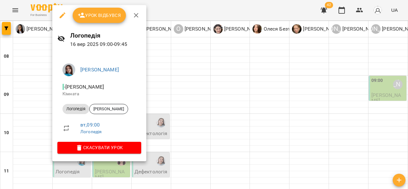
click at [192, 80] on div at bounding box center [204, 94] width 408 height 189
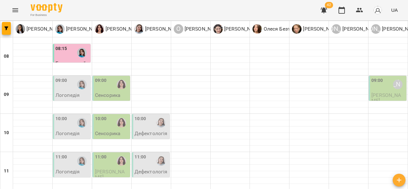
click at [113, 97] on p "Сенсорика" at bounding box center [107, 94] width 25 height 5
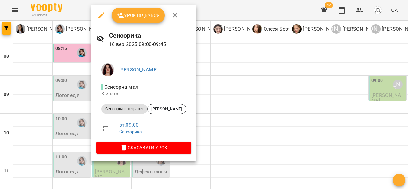
click at [225, 88] on div at bounding box center [204, 94] width 408 height 189
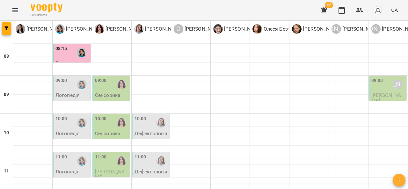
click at [378, 89] on div "09:00 Анна Субота" at bounding box center [388, 84] width 34 height 15
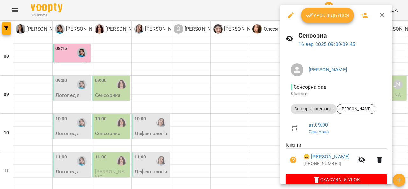
click at [200, 87] on div at bounding box center [204, 94] width 408 height 189
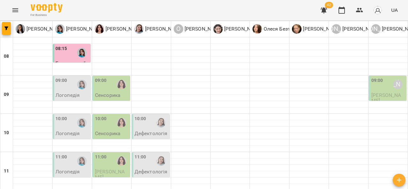
scroll to position [38, 0]
click at [147, 115] on div "10:00" at bounding box center [151, 122] width 34 height 15
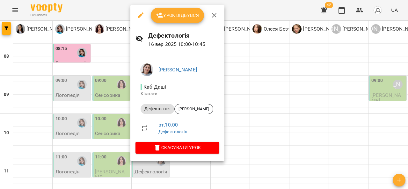
click at [252, 76] on div at bounding box center [204, 94] width 408 height 189
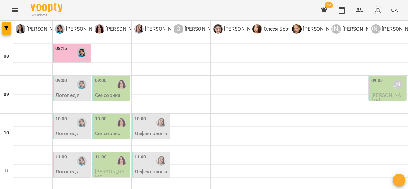
click at [108, 131] on p "Сенсорика" at bounding box center [107, 133] width 25 height 5
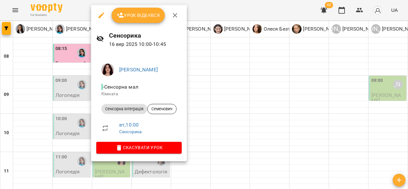
click at [234, 81] on div at bounding box center [204, 94] width 408 height 189
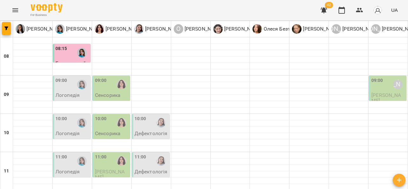
click at [64, 131] on div "Логопедія" at bounding box center [67, 134] width 24 height 6
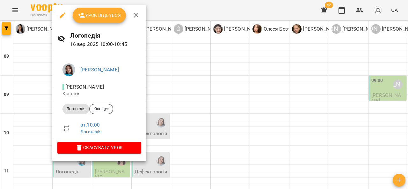
click at [209, 81] on div at bounding box center [204, 94] width 408 height 189
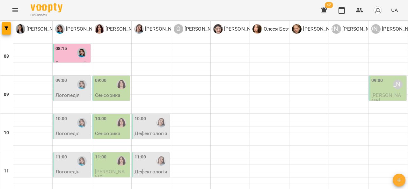
scroll to position [0, 0]
click at [141, 126] on div "10:00" at bounding box center [140, 122] width 12 height 15
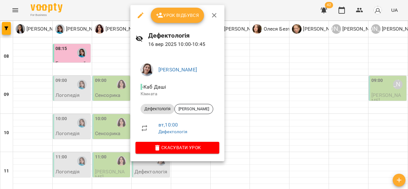
click at [292, 115] on div at bounding box center [204, 94] width 408 height 189
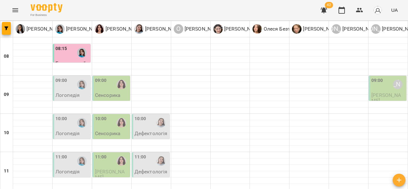
scroll to position [0, 0]
click at [147, 127] on div "10:00" at bounding box center [151, 122] width 34 height 15
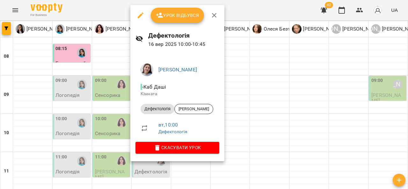
click at [262, 121] on div at bounding box center [204, 94] width 408 height 189
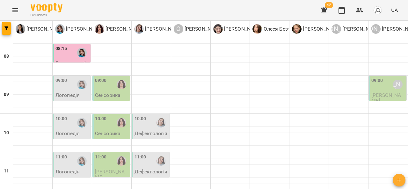
click at [378, 98] on span "[PERSON_NAME]" at bounding box center [386, 97] width 30 height 11
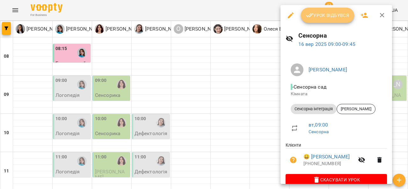
click at [329, 18] on span "Урок відбувся" at bounding box center [327, 15] width 43 height 8
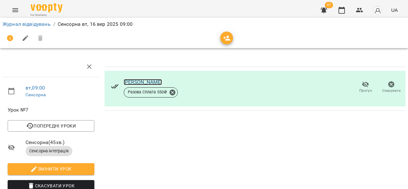
click at [154, 83] on link "[PERSON_NAME]" at bounding box center [143, 82] width 39 height 6
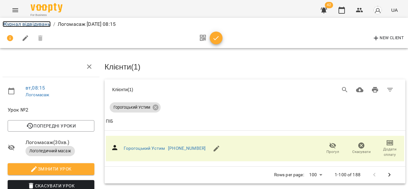
click at [14, 21] on link "Журнал відвідувань" at bounding box center [27, 24] width 48 height 6
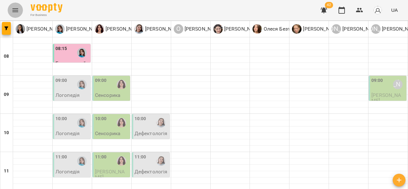
click at [13, 11] on icon "Menu" at bounding box center [15, 10] width 8 height 8
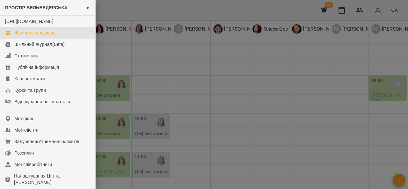
click at [41, 36] on div "Журнал відвідувань" at bounding box center [35, 33] width 42 height 6
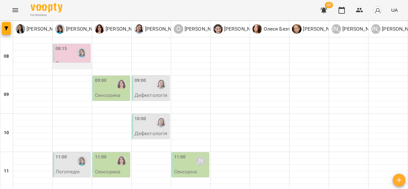
click at [69, 63] on div at bounding box center [72, 66] width 39 height 6
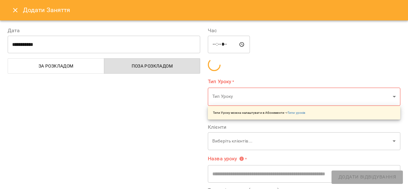
type input "**********"
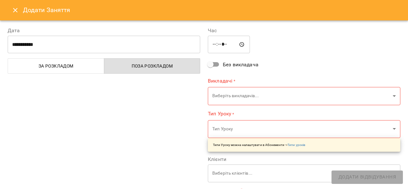
click at [8, 9] on button "Close" at bounding box center [15, 10] width 15 height 15
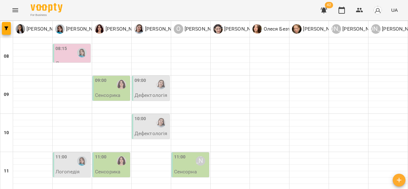
click at [65, 49] on label "08:15" at bounding box center [61, 48] width 12 height 7
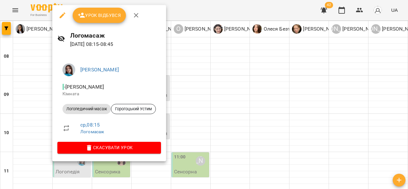
click at [227, 67] on div at bounding box center [204, 94] width 408 height 189
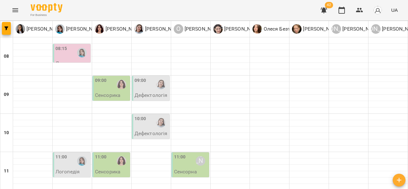
click at [109, 88] on div "09:00" at bounding box center [112, 84] width 34 height 15
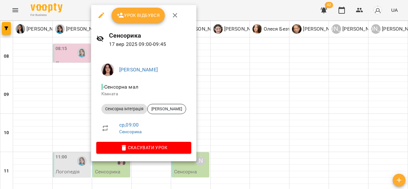
click at [217, 77] on div at bounding box center [204, 94] width 408 height 189
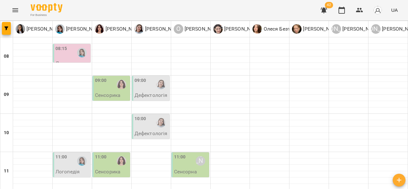
click at [151, 91] on div "09:00" at bounding box center [151, 84] width 34 height 15
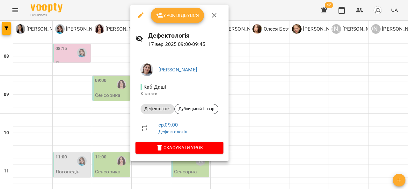
click at [250, 83] on div at bounding box center [204, 94] width 408 height 189
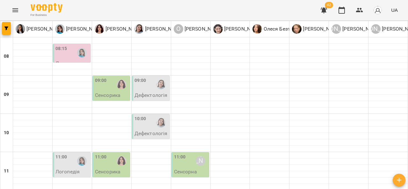
click at [160, 87] on img "Дарія Тріпадуш" at bounding box center [161, 85] width 10 height 10
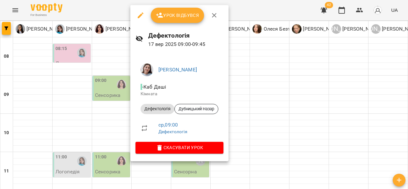
click at [255, 98] on div at bounding box center [204, 94] width 408 height 189
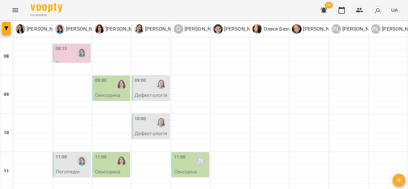
click at [145, 128] on div "10:00" at bounding box center [151, 122] width 34 height 15
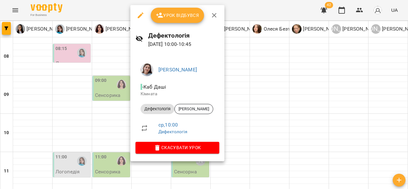
click at [241, 114] on div at bounding box center [204, 94] width 408 height 189
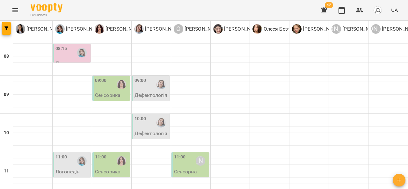
scroll to position [69, 0]
click at [79, 169] on p "Логопедія" at bounding box center [67, 171] width 24 height 5
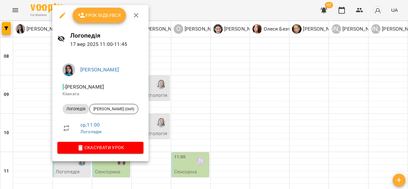
click at [249, 87] on div at bounding box center [204, 94] width 408 height 189
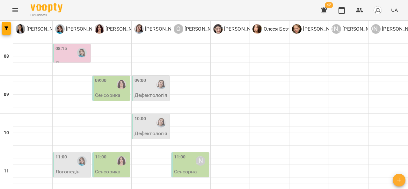
click at [117, 169] on p "Сенсорика" at bounding box center [107, 171] width 25 height 5
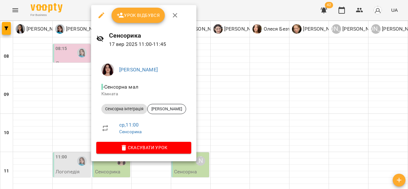
click at [247, 88] on div at bounding box center [204, 94] width 408 height 189
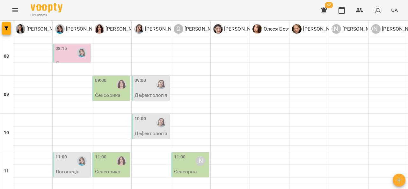
click at [79, 152] on div "11:00 Логопедія" at bounding box center [72, 164] width 38 height 25
click at [71, 154] on div "11:00" at bounding box center [72, 161] width 34 height 15
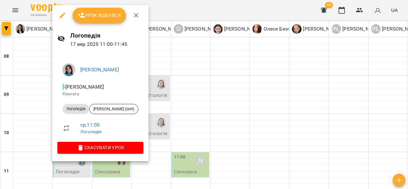
click at [226, 75] on div at bounding box center [204, 94] width 408 height 189
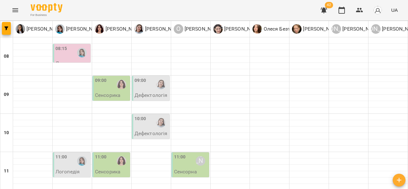
click at [116, 169] on p "Сенсорика" at bounding box center [107, 171] width 25 height 5
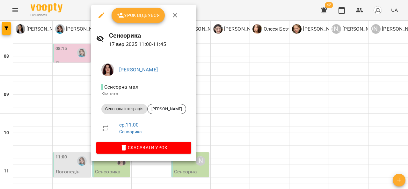
click at [241, 96] on div at bounding box center [204, 94] width 408 height 189
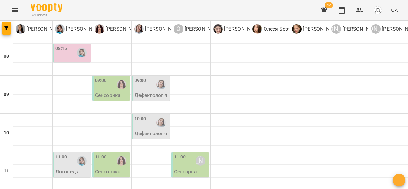
click at [174, 169] on p "Сенсорна" at bounding box center [185, 171] width 23 height 5
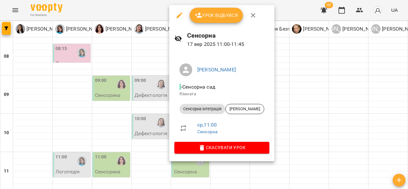
click at [288, 98] on div at bounding box center [204, 94] width 408 height 189
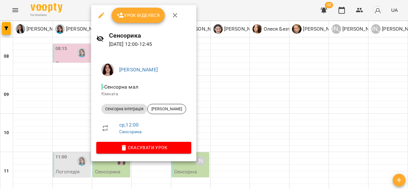
click at [231, 105] on div at bounding box center [204, 94] width 408 height 189
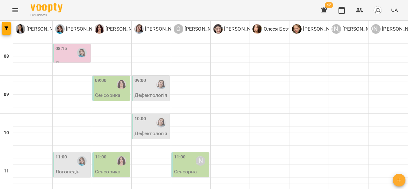
click at [108, 169] on p "Сенсорика" at bounding box center [107, 171] width 25 height 5
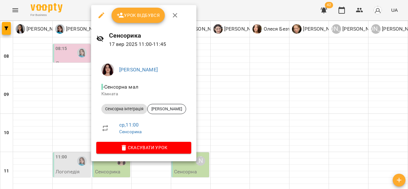
click at [240, 99] on div at bounding box center [204, 94] width 408 height 189
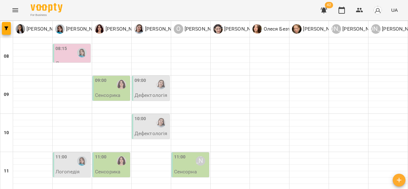
click at [182, 169] on p "Сенсорна" at bounding box center [185, 171] width 23 height 5
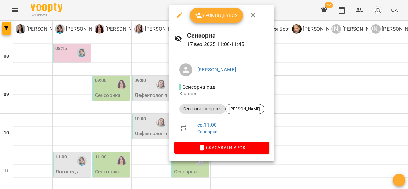
click at [282, 105] on div at bounding box center [204, 94] width 408 height 189
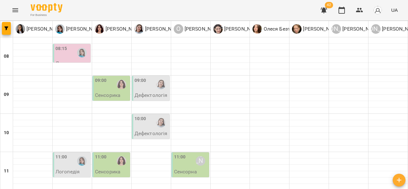
scroll to position [102, 0]
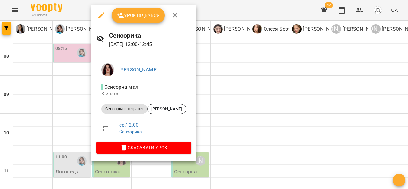
click at [249, 82] on div at bounding box center [204, 94] width 408 height 189
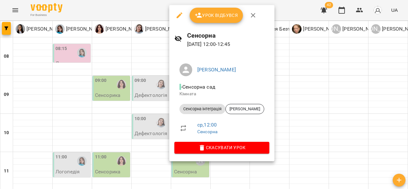
click at [301, 97] on div at bounding box center [204, 94] width 408 height 189
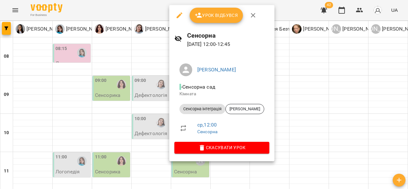
click at [294, 98] on div at bounding box center [204, 94] width 408 height 189
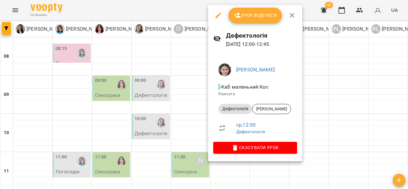
click at [319, 103] on div at bounding box center [204, 94] width 408 height 189
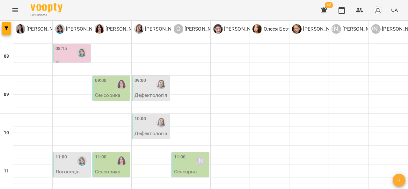
scroll to position [133, 0]
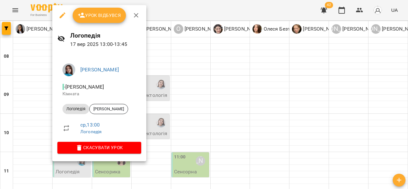
click at [205, 113] on div at bounding box center [204, 94] width 408 height 189
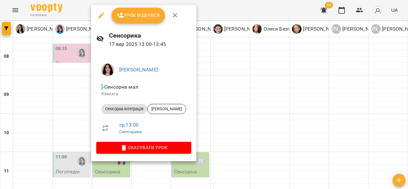
click at [217, 109] on div at bounding box center [204, 94] width 408 height 189
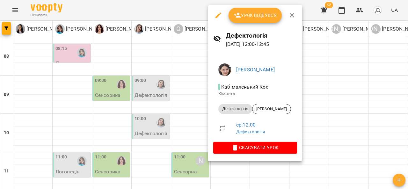
click at [317, 98] on div at bounding box center [204, 94] width 408 height 189
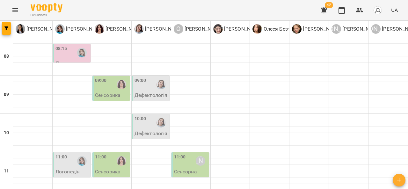
scroll to position [114, 0]
click at [120, 152] on div "11:00 Сенсорика" at bounding box center [111, 164] width 38 height 25
click at [111, 154] on div "11:00" at bounding box center [112, 161] width 34 height 15
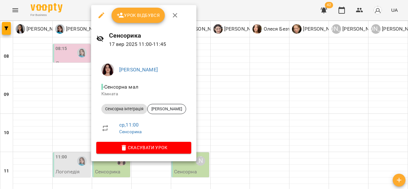
click at [275, 74] on div at bounding box center [204, 94] width 408 height 189
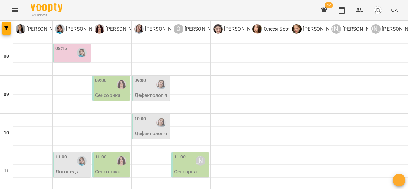
click at [194, 169] on p "Сенсорна" at bounding box center [185, 171] width 23 height 5
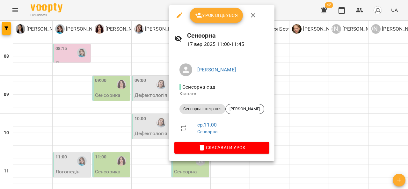
click at [297, 82] on div at bounding box center [204, 94] width 408 height 189
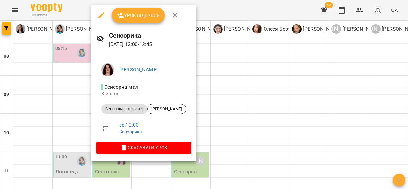
click at [211, 124] on div at bounding box center [204, 94] width 408 height 189
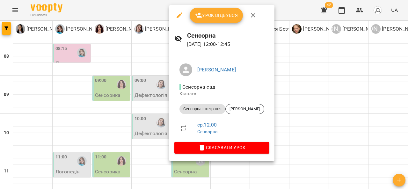
click at [287, 94] on div at bounding box center [204, 94] width 408 height 189
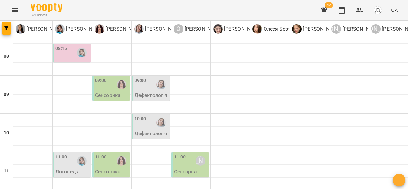
scroll to position [139, 0]
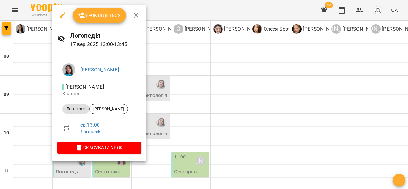
click at [204, 106] on div at bounding box center [204, 94] width 408 height 189
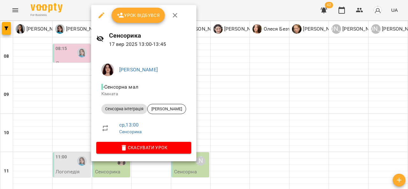
click at [225, 107] on div at bounding box center [204, 94] width 408 height 189
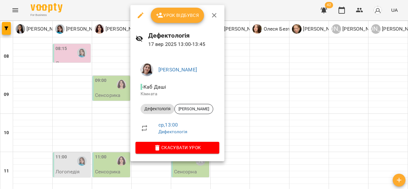
click at [243, 103] on div at bounding box center [204, 94] width 408 height 189
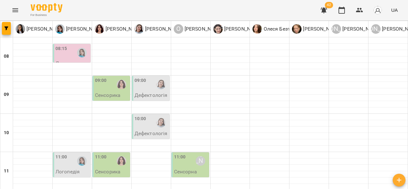
scroll to position [164, 0]
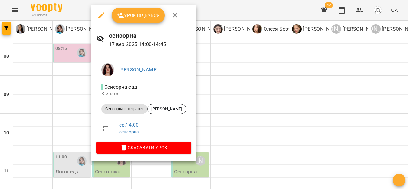
click at [215, 86] on div at bounding box center [204, 94] width 408 height 189
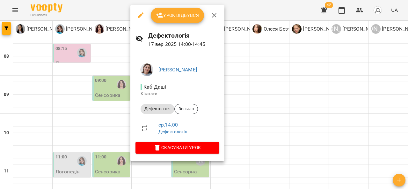
click at [252, 83] on div at bounding box center [204, 94] width 408 height 189
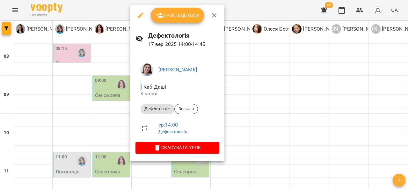
click at [268, 117] on div at bounding box center [204, 94] width 408 height 189
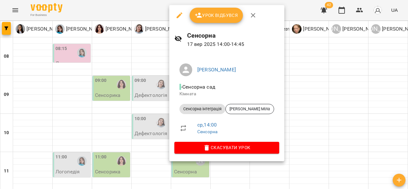
click at [288, 121] on div at bounding box center [204, 94] width 408 height 189
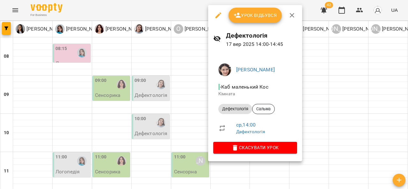
click at [315, 122] on div at bounding box center [204, 94] width 408 height 189
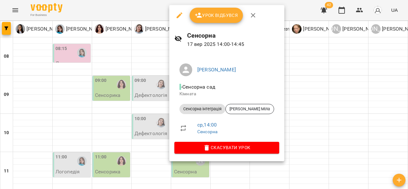
click at [313, 117] on div at bounding box center [204, 94] width 408 height 189
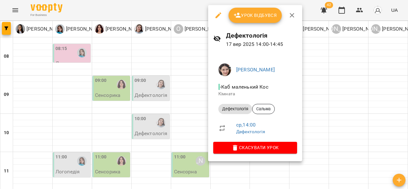
click at [325, 120] on div at bounding box center [204, 94] width 408 height 189
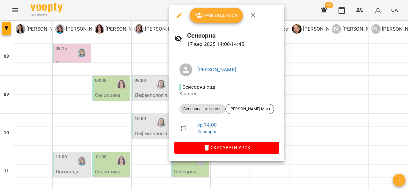
click at [316, 114] on div at bounding box center [204, 94] width 408 height 189
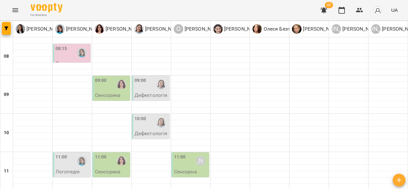
scroll to position [238, 0]
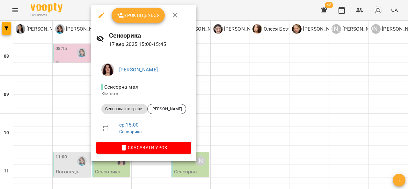
click at [247, 97] on div at bounding box center [204, 94] width 408 height 189
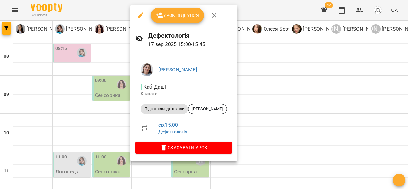
click at [251, 87] on div at bounding box center [204, 94] width 408 height 189
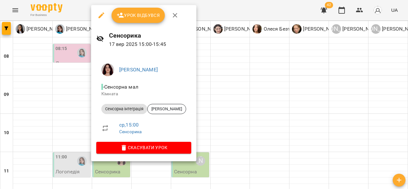
click at [236, 86] on div at bounding box center [204, 94] width 408 height 189
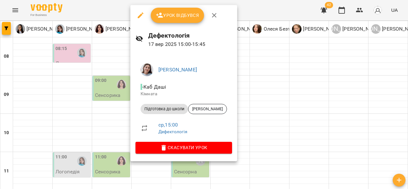
click at [252, 87] on div at bounding box center [204, 94] width 408 height 189
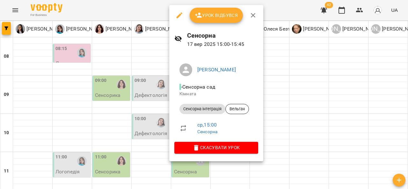
click at [279, 91] on div at bounding box center [204, 94] width 408 height 189
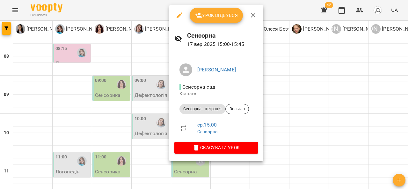
click at [271, 89] on div at bounding box center [204, 94] width 408 height 189
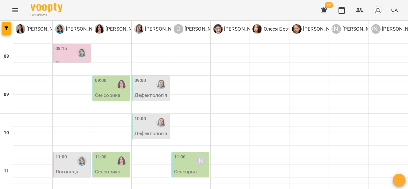
scroll to position [267, 0]
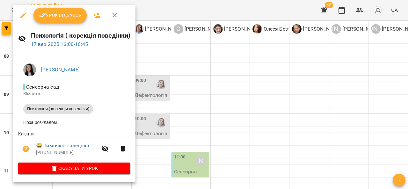
click at [155, 133] on div at bounding box center [204, 94] width 408 height 189
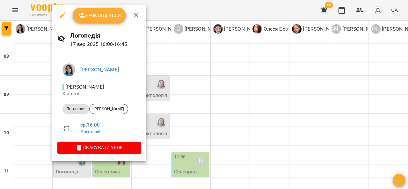
click at [160, 116] on div at bounding box center [204, 94] width 408 height 189
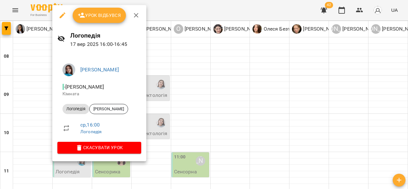
click at [164, 119] on div at bounding box center [204, 94] width 408 height 189
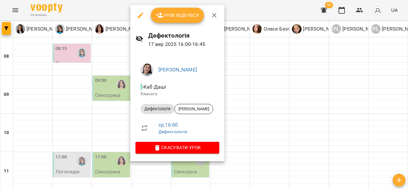
click at [278, 97] on div at bounding box center [204, 94] width 408 height 189
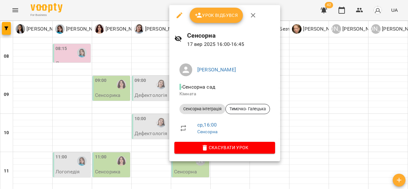
click at [145, 119] on div at bounding box center [204, 94] width 408 height 189
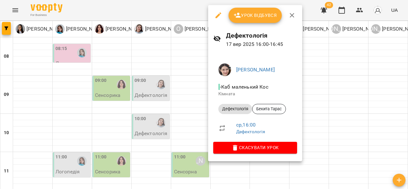
click at [312, 93] on div at bounding box center [204, 94] width 408 height 189
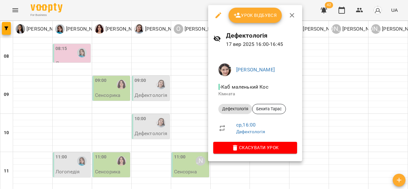
click at [159, 118] on div at bounding box center [204, 94] width 408 height 189
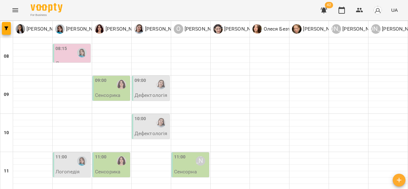
scroll to position [298, 0]
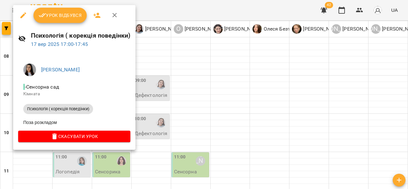
click at [149, 116] on div at bounding box center [204, 94] width 408 height 189
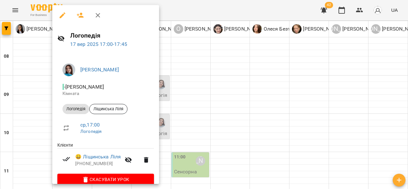
click at [172, 115] on div at bounding box center [204, 94] width 408 height 189
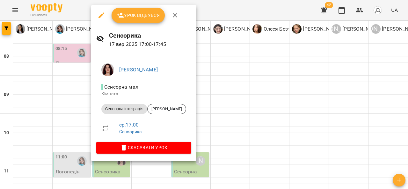
click at [210, 118] on div at bounding box center [204, 94] width 408 height 189
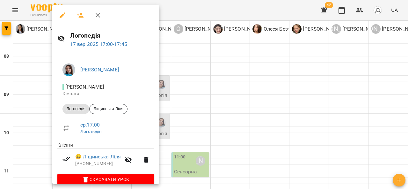
click at [171, 102] on div at bounding box center [204, 94] width 408 height 189
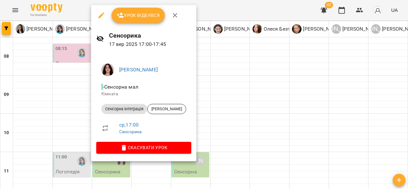
click at [220, 109] on div at bounding box center [204, 94] width 408 height 189
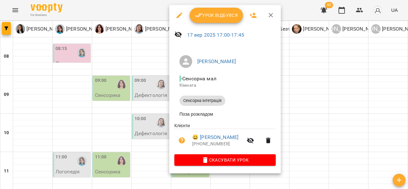
click at [147, 111] on div at bounding box center [204, 94] width 408 height 189
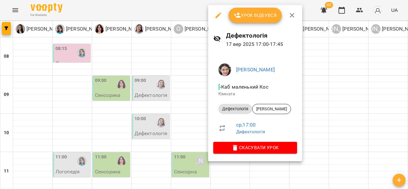
click at [149, 119] on div at bounding box center [204, 94] width 408 height 189
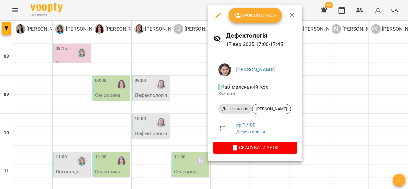
click at [350, 116] on div at bounding box center [204, 94] width 408 height 189
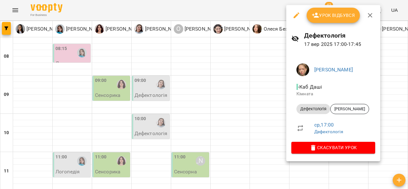
click at [268, 95] on div at bounding box center [204, 94] width 408 height 189
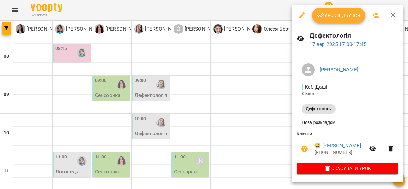
click at [265, 114] on div at bounding box center [204, 94] width 408 height 189
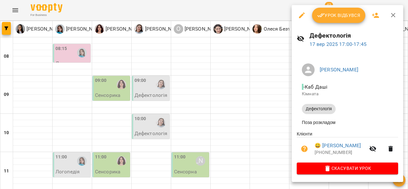
click at [259, 111] on div at bounding box center [204, 94] width 408 height 189
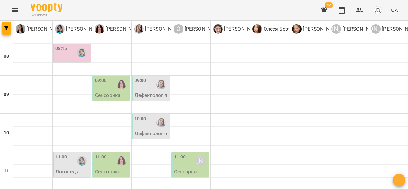
scroll to position [349, 0]
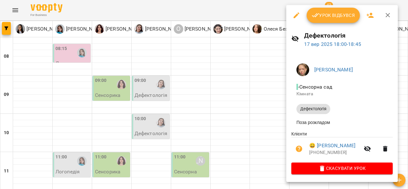
click at [226, 115] on div at bounding box center [204, 94] width 408 height 189
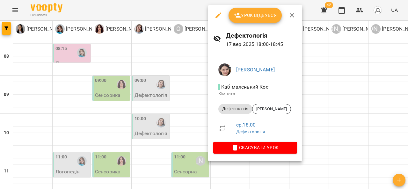
click at [170, 124] on div at bounding box center [204, 94] width 408 height 189
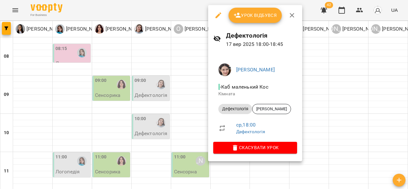
click at [181, 128] on div at bounding box center [204, 94] width 408 height 189
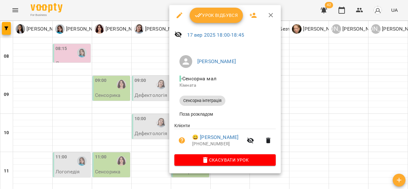
click at [151, 136] on div at bounding box center [204, 94] width 408 height 189
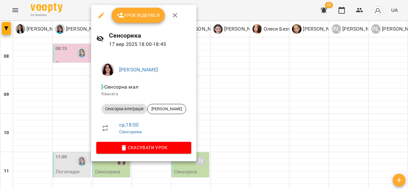
click at [62, 146] on div at bounding box center [204, 94] width 408 height 189
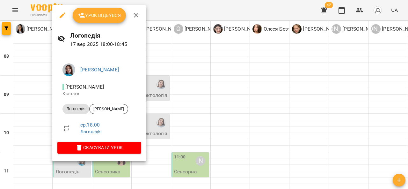
click at [37, 132] on div at bounding box center [204, 94] width 408 height 189
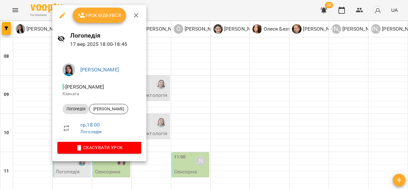
click at [161, 113] on div at bounding box center [204, 94] width 408 height 189
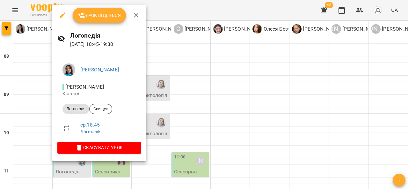
click at [161, 119] on div at bounding box center [204, 94] width 408 height 189
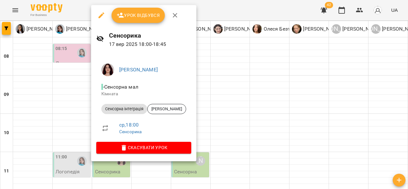
click at [224, 119] on div at bounding box center [204, 94] width 408 height 189
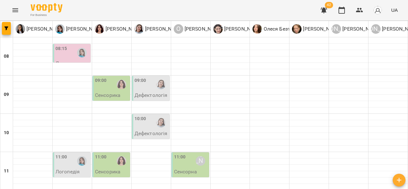
scroll to position [0, 0]
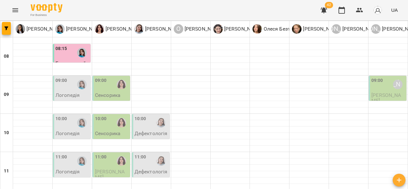
click at [78, 59] on div at bounding box center [82, 52] width 15 height 15
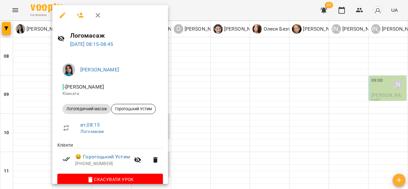
click at [216, 89] on div at bounding box center [204, 94] width 408 height 189
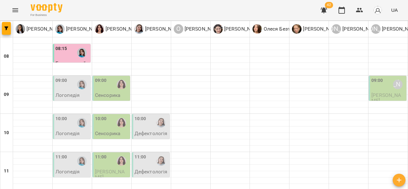
click at [77, 96] on p "Логопедія" at bounding box center [67, 94] width 24 height 5
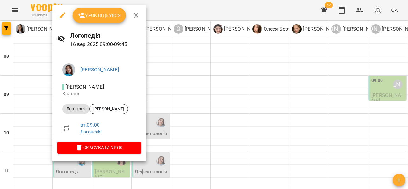
click at [185, 82] on div at bounding box center [204, 94] width 408 height 189
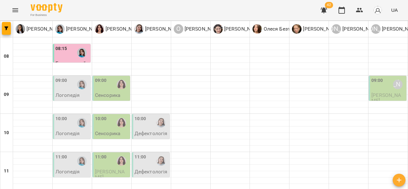
click at [111, 94] on p "Сенсорика" at bounding box center [107, 94] width 25 height 5
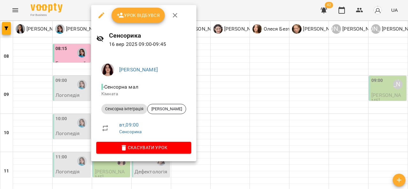
click at [379, 90] on div at bounding box center [204, 94] width 408 height 189
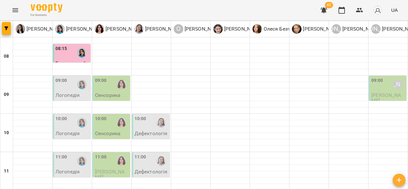
scroll to position [29, 0]
click at [67, 131] on p "Логопедія" at bounding box center [67, 133] width 24 height 5
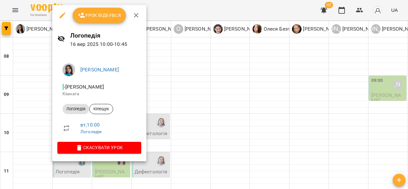
click at [212, 98] on div at bounding box center [204, 94] width 408 height 189
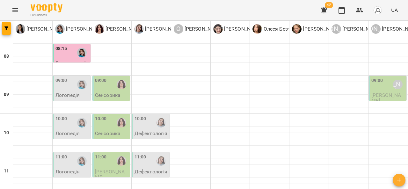
click at [108, 115] on div "10:00" at bounding box center [112, 122] width 34 height 15
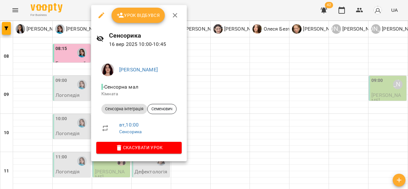
click at [228, 99] on div at bounding box center [204, 94] width 408 height 189
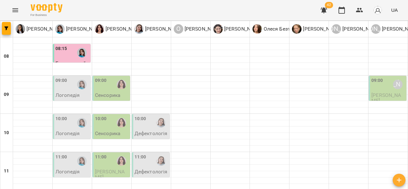
click at [151, 115] on div "10:00" at bounding box center [151, 122] width 34 height 15
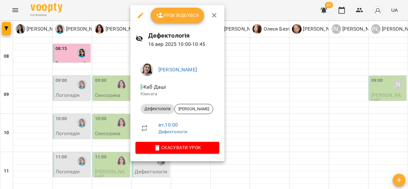
click at [252, 103] on div at bounding box center [204, 94] width 408 height 189
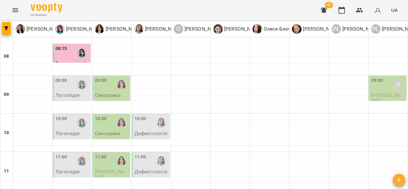
click at [154, 115] on div at bounding box center [161, 122] width 15 height 15
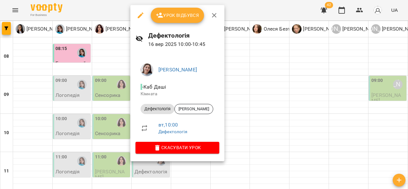
click at [261, 106] on div at bounding box center [204, 94] width 408 height 189
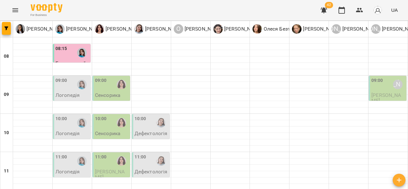
scroll to position [61, 0]
click at [76, 154] on div at bounding box center [82, 161] width 15 height 15
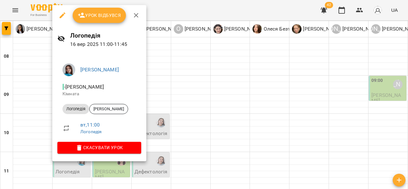
click at [210, 100] on div at bounding box center [204, 94] width 408 height 189
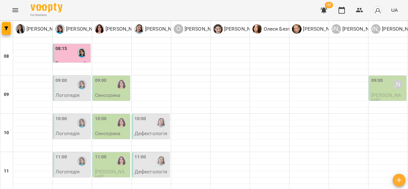
click at [111, 169] on span "[PERSON_NAME]" at bounding box center [110, 174] width 30 height 11
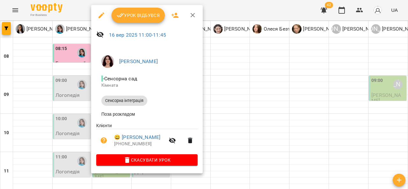
click at [234, 110] on div at bounding box center [204, 94] width 408 height 189
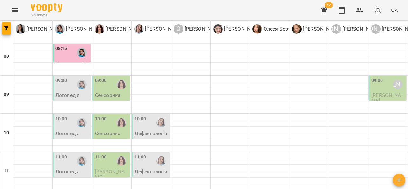
click at [147, 169] on p "Дефектологія" at bounding box center [150, 171] width 33 height 5
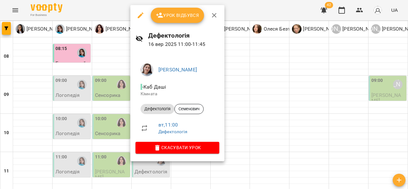
click at [263, 96] on div at bounding box center [204, 94] width 408 height 189
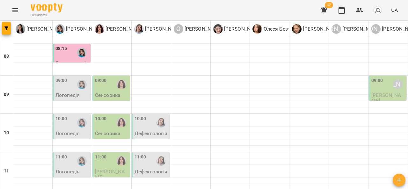
scroll to position [94, 0]
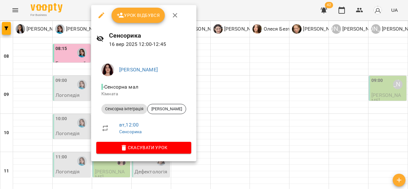
click at [234, 109] on div at bounding box center [204, 94] width 408 height 189
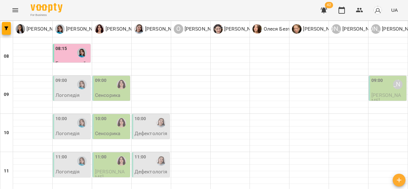
scroll to position [129, 0]
click at [107, 154] on div "11:00" at bounding box center [112, 161] width 34 height 15
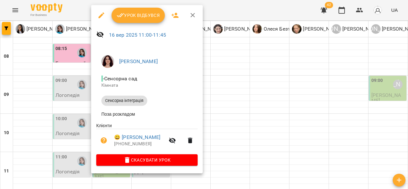
click at [34, 92] on div at bounding box center [204, 94] width 408 height 189
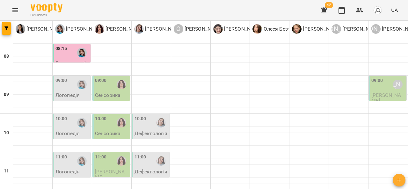
scroll to position [0, 0]
click at [108, 90] on div "09:00" at bounding box center [112, 84] width 34 height 15
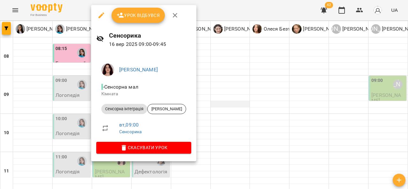
drag, startPoint x: 222, startPoint y: 98, endPoint x: 226, endPoint y: 103, distance: 6.6
click at [226, 103] on div at bounding box center [204, 94] width 408 height 189
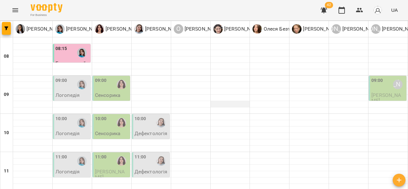
click at [226, 103] on div at bounding box center [230, 104] width 39 height 6
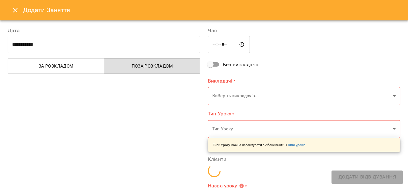
type input "**********"
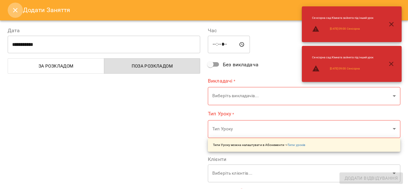
click at [17, 10] on icon "Close" at bounding box center [15, 10] width 8 height 8
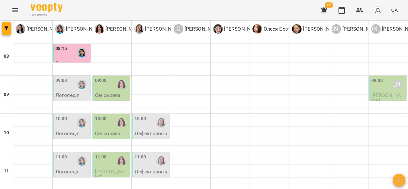
click at [71, 124] on div "10:00" at bounding box center [72, 122] width 34 height 15
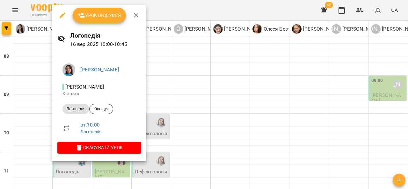
drag, startPoint x: 198, startPoint y: 109, endPoint x: 154, endPoint y: 131, distance: 48.9
click at [154, 131] on div at bounding box center [204, 94] width 408 height 189
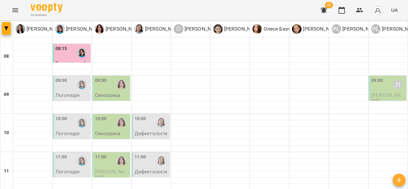
click at [154, 131] on p "Дефектологія" at bounding box center [150, 133] width 33 height 5
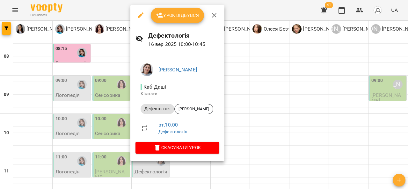
click at [247, 97] on div at bounding box center [204, 94] width 408 height 189
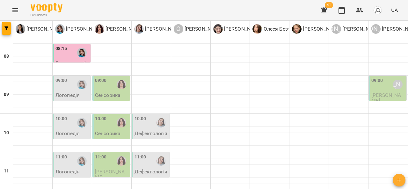
click at [63, 85] on div "09:00" at bounding box center [61, 84] width 12 height 15
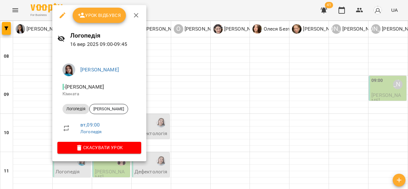
click at [172, 94] on div at bounding box center [204, 94] width 408 height 189
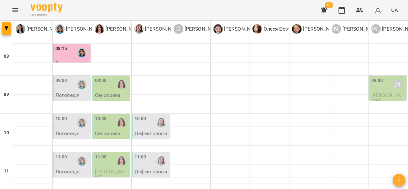
click at [115, 90] on div at bounding box center [121, 84] width 15 height 15
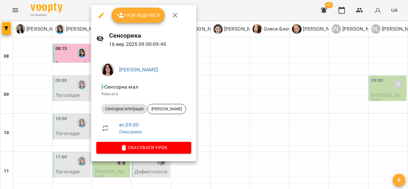
click at [211, 100] on div at bounding box center [204, 94] width 408 height 189
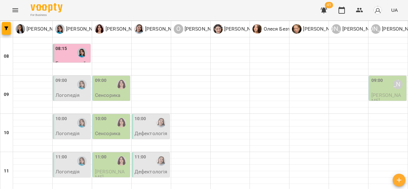
scroll to position [6, 0]
click at [112, 122] on div "10:00" at bounding box center [112, 122] width 34 height 15
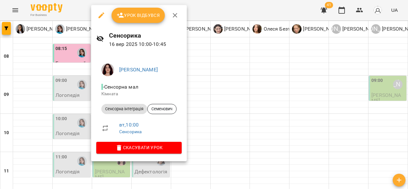
click at [227, 91] on div at bounding box center [204, 94] width 408 height 189
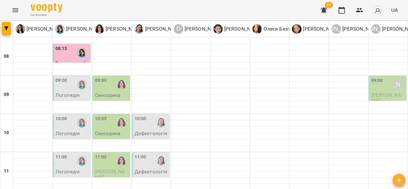
click at [143, 122] on div "10:00" at bounding box center [140, 122] width 12 height 15
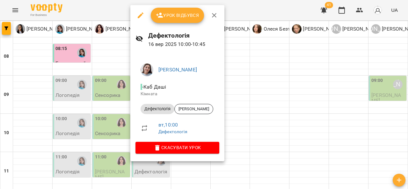
click at [261, 90] on div at bounding box center [204, 94] width 408 height 189
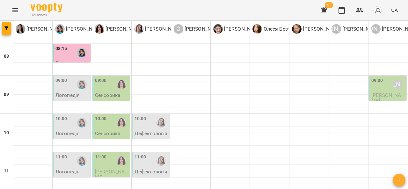
scroll to position [35, 0]
click at [110, 115] on div "10:00" at bounding box center [112, 122] width 34 height 15
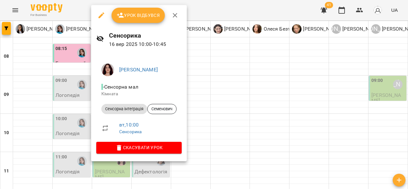
click at [236, 90] on div at bounding box center [204, 94] width 408 height 189
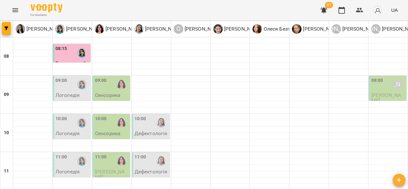
click at [67, 131] on p "Логопедія" at bounding box center [67, 133] width 24 height 5
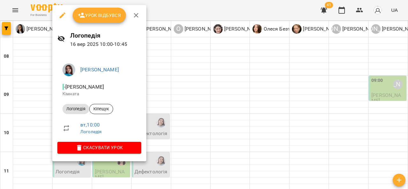
click at [214, 89] on div at bounding box center [204, 94] width 408 height 189
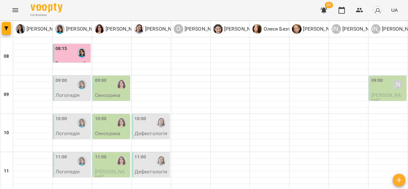
scroll to position [27, 0]
click at [55, 92] on p "Логопедія" at bounding box center [67, 94] width 24 height 5
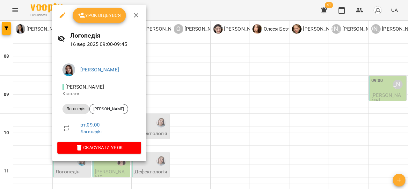
click at [192, 90] on div at bounding box center [204, 94] width 408 height 189
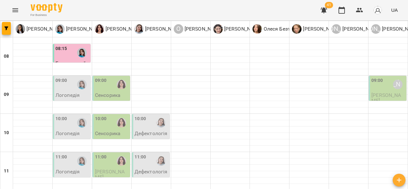
click at [147, 115] on div "10:00" at bounding box center [151, 122] width 34 height 15
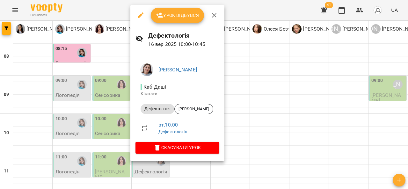
click at [176, 16] on span "Урок відбувся" at bounding box center [177, 15] width 43 height 8
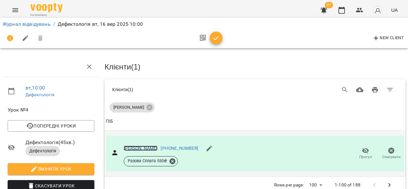
click at [144, 146] on link "[PERSON_NAME]" at bounding box center [141, 148] width 34 height 5
click at [23, 24] on link "Журнал відвідувань" at bounding box center [27, 24] width 48 height 6
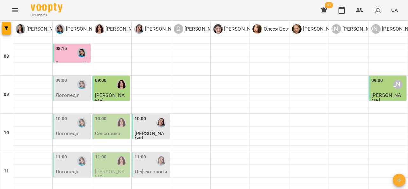
click at [63, 132] on p "Логопедія" at bounding box center [67, 133] width 24 height 5
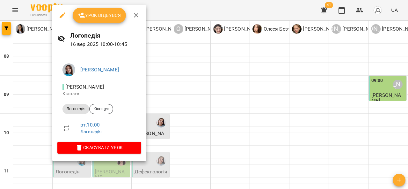
click at [194, 85] on div at bounding box center [204, 94] width 408 height 189
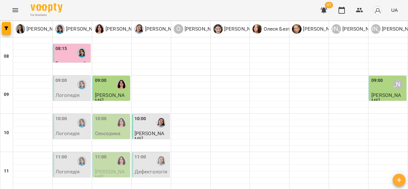
click at [96, 131] on p "Сенсорика" at bounding box center [107, 133] width 25 height 5
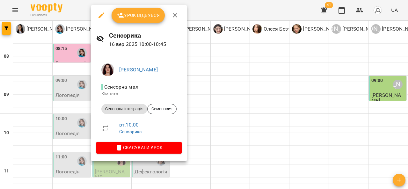
click at [220, 111] on div at bounding box center [204, 94] width 408 height 189
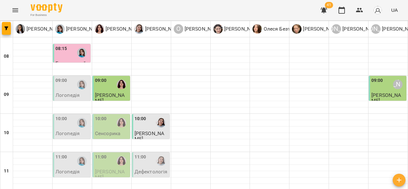
scroll to position [61, 0]
click at [74, 131] on p "Логопедія" at bounding box center [67, 133] width 24 height 5
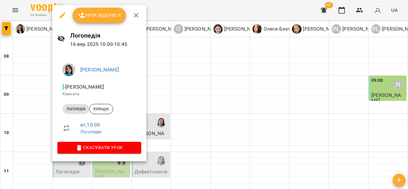
click at [106, 18] on span "Урок відбувся" at bounding box center [99, 15] width 43 height 8
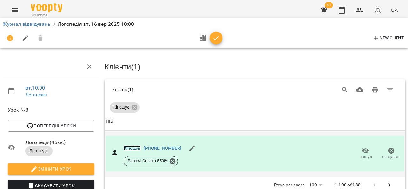
click at [127, 148] on link "Кіпещук" at bounding box center [132, 148] width 17 height 5
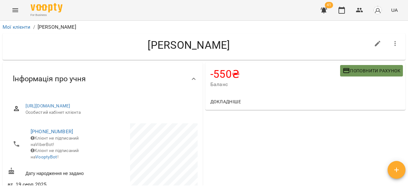
click at [353, 68] on span "Поповнити рахунок" at bounding box center [371, 71] width 58 height 8
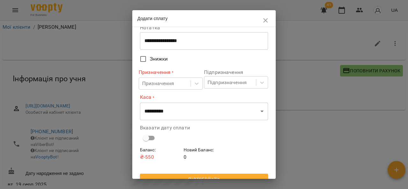
scroll to position [37, 0]
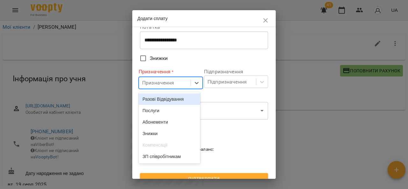
click at [185, 87] on div "Призначення" at bounding box center [165, 83] width 52 height 12
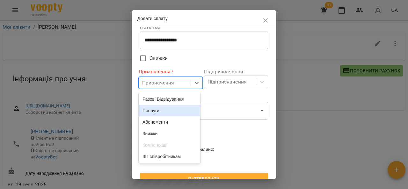
click at [174, 114] on div "Послуги" at bounding box center [169, 110] width 61 height 11
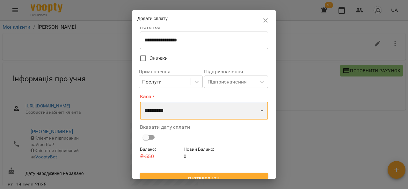
click at [179, 112] on select "**********" at bounding box center [204, 111] width 128 height 18
select select "****"
click at [140, 102] on select "**********" at bounding box center [204, 111] width 128 height 18
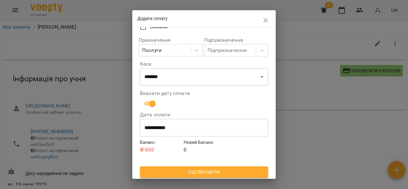
scroll to position [70, 0]
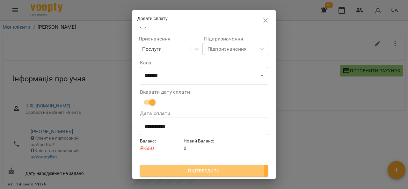
click at [193, 171] on span "Підтвердити" at bounding box center [204, 171] width 118 height 8
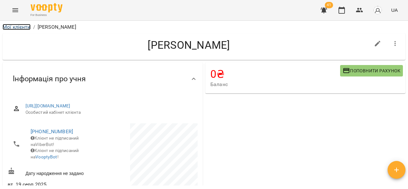
click at [10, 28] on link "Мої клієнти" at bounding box center [17, 27] width 28 height 6
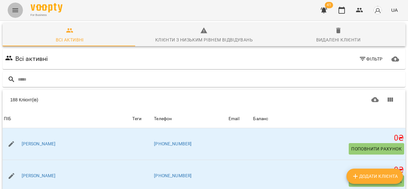
click at [15, 6] on button "Menu" at bounding box center [15, 10] width 15 height 15
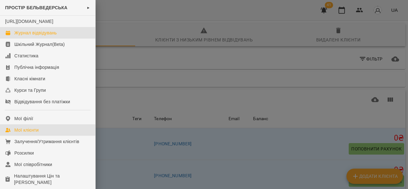
click at [25, 36] on div "Журнал відвідувань" at bounding box center [35, 33] width 42 height 6
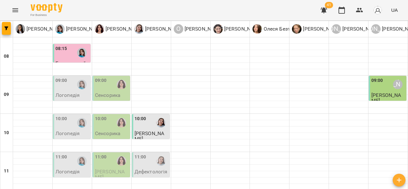
click at [377, 89] on div "09:00" at bounding box center [377, 84] width 12 height 15
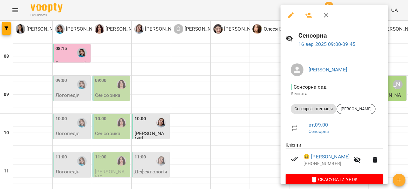
drag, startPoint x: 239, startPoint y: 103, endPoint x: 112, endPoint y: 96, distance: 127.0
click at [112, 96] on div at bounding box center [204, 94] width 408 height 189
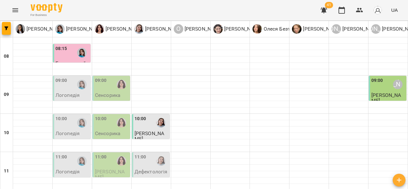
click at [112, 96] on p "Сенсорика" at bounding box center [107, 94] width 25 height 5
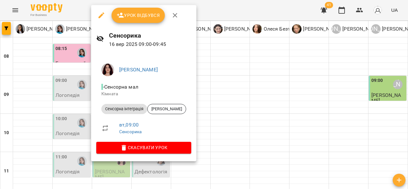
click at [67, 79] on div at bounding box center [204, 94] width 408 height 189
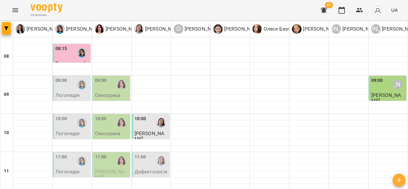
click at [67, 79] on div "09:00" at bounding box center [72, 84] width 34 height 15
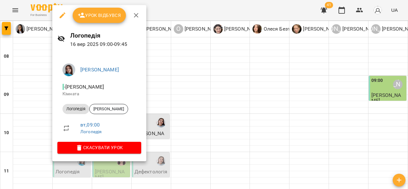
click at [189, 88] on div at bounding box center [204, 94] width 408 height 189
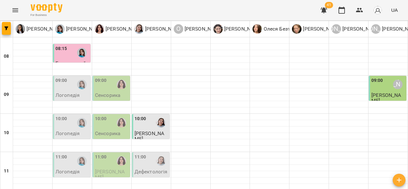
click at [115, 93] on p "Сенсорика" at bounding box center [107, 94] width 25 height 5
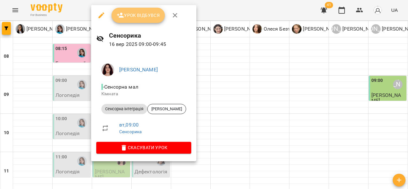
click at [141, 16] on span "Урок відбувся" at bounding box center [138, 15] width 43 height 8
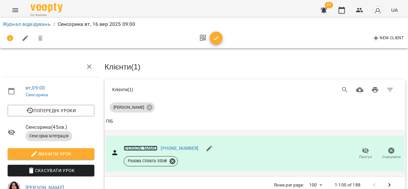
click at [142, 146] on link "[PERSON_NAME]" at bounding box center [141, 148] width 34 height 5
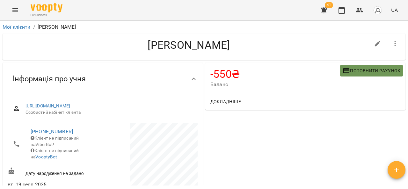
click at [357, 68] on span "Поповнити рахунок" at bounding box center [371, 71] width 58 height 8
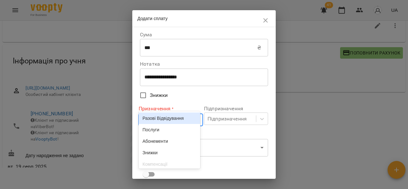
scroll to position [19, 0]
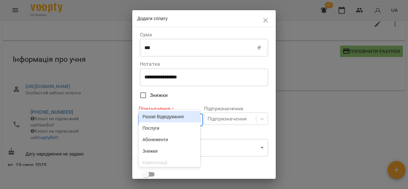
click at [177, 117] on body "For Business 41 UA Мої клієнти / [PERSON_NAME] [PERSON_NAME] -550 ₴ Баланс Попо…" at bounding box center [204, 86] width 408 height 210
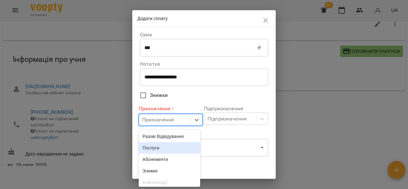
click at [168, 147] on div "Послуги" at bounding box center [169, 147] width 61 height 11
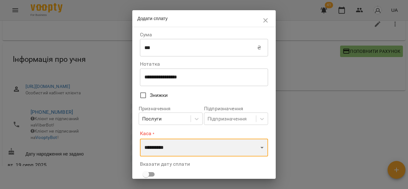
click at [173, 144] on select "**********" at bounding box center [204, 148] width 128 height 18
select select "****"
click at [140, 139] on select "**********" at bounding box center [204, 148] width 128 height 18
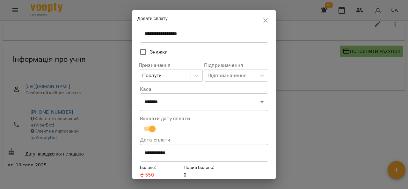
scroll to position [70, 0]
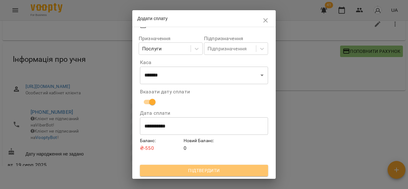
click at [233, 168] on span "Підтвердити" at bounding box center [204, 171] width 118 height 8
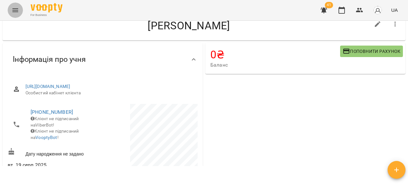
click at [9, 12] on button "Menu" at bounding box center [15, 10] width 15 height 15
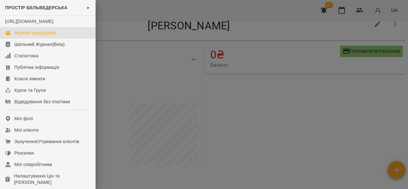
click at [28, 36] on div "Журнал відвідувань" at bounding box center [35, 33] width 42 height 6
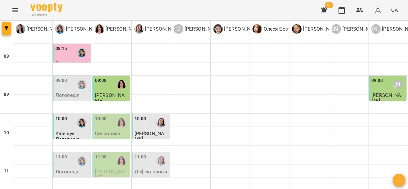
scroll to position [24, 0]
click at [68, 92] on p "Логопедія" at bounding box center [67, 94] width 24 height 5
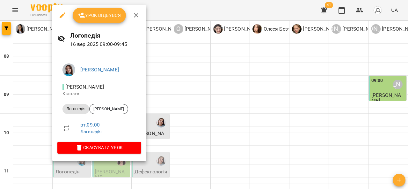
click at [189, 85] on div at bounding box center [204, 94] width 408 height 189
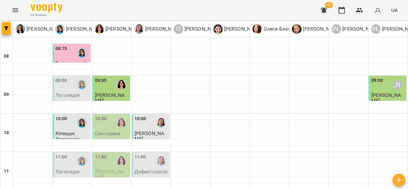
click at [114, 92] on span "[PERSON_NAME]" at bounding box center [110, 97] width 30 height 11
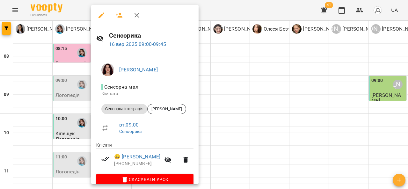
click at [223, 89] on div at bounding box center [204, 94] width 408 height 189
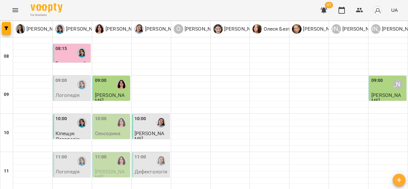
scroll to position [7, 0]
click at [64, 80] on div "09:00" at bounding box center [61, 84] width 12 height 15
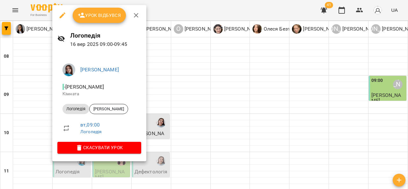
click at [196, 81] on div at bounding box center [204, 94] width 408 height 189
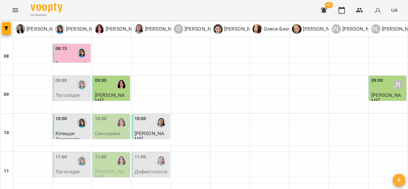
click at [106, 122] on div "10:00" at bounding box center [112, 122] width 34 height 15
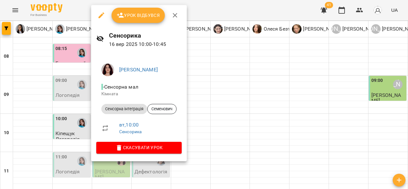
click at [208, 107] on div at bounding box center [204, 94] width 408 height 189
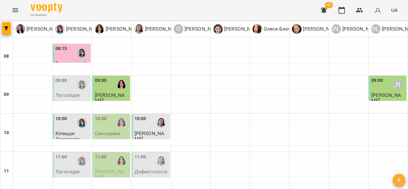
click at [150, 130] on span "[PERSON_NAME]" at bounding box center [149, 135] width 30 height 11
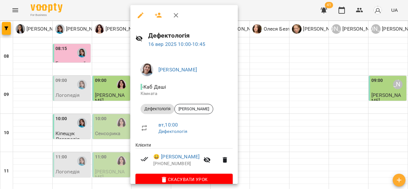
click at [262, 108] on div at bounding box center [204, 94] width 408 height 189
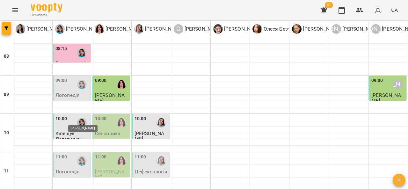
click at [78, 118] on img "Тетяна Хомин" at bounding box center [82, 123] width 10 height 10
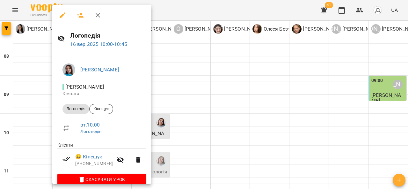
click at [225, 83] on div at bounding box center [204, 94] width 408 height 189
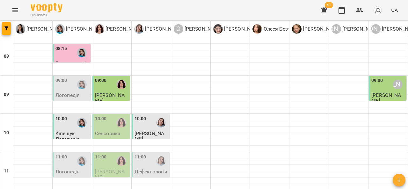
click at [103, 119] on div "10:00" at bounding box center [101, 122] width 12 height 15
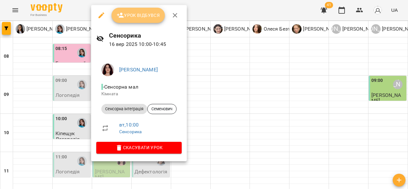
click at [137, 22] on button "Урок відбувся" at bounding box center [138, 15] width 54 height 15
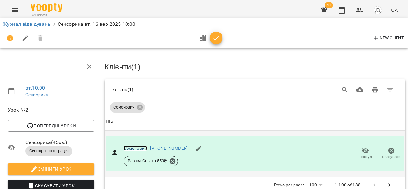
click at [136, 146] on link "Семенович" at bounding box center [135, 148] width 23 height 5
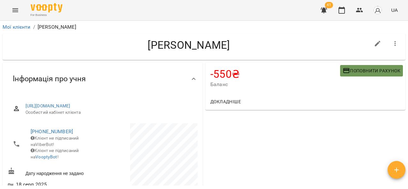
click at [349, 69] on span "Поповнити рахунок" at bounding box center [371, 71] width 58 height 8
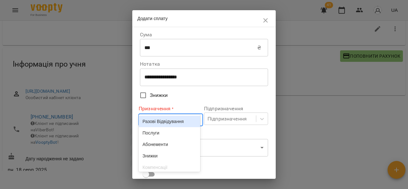
click at [188, 117] on body "For Business 41 UA Мої клієнти / [PERSON_NAME] [PERSON_NAME] -550 ₴ Баланс Попо…" at bounding box center [204, 90] width 408 height 210
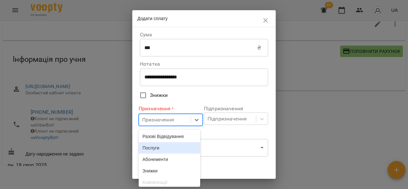
click at [170, 148] on div "Послуги" at bounding box center [169, 147] width 61 height 11
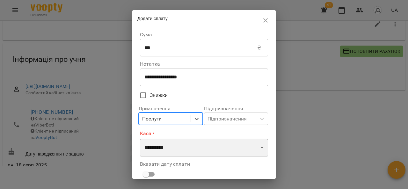
click at [177, 147] on select "**********" at bounding box center [204, 148] width 128 height 18
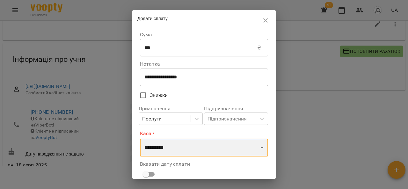
select select "****"
click at [140, 139] on select "**********" at bounding box center [204, 148] width 128 height 18
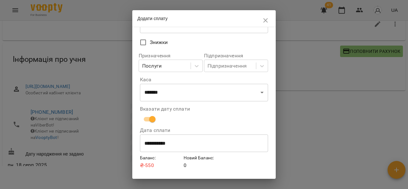
scroll to position [62, 0]
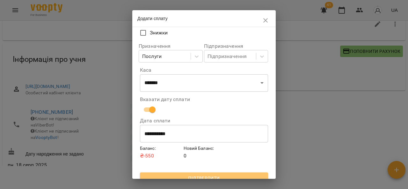
click at [218, 175] on span "Підтвердити" at bounding box center [204, 178] width 118 height 8
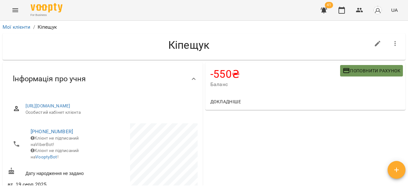
click at [356, 70] on span "Поповнити рахунок" at bounding box center [371, 71] width 58 height 8
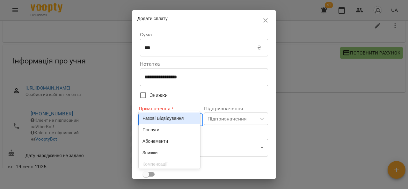
click at [175, 121] on body "For Business 41 UA Мої клієнти / [PERSON_NAME] [PERSON_NAME] -550 ₴ Баланс Попо…" at bounding box center [204, 87] width 408 height 210
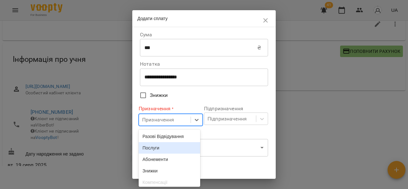
click at [166, 149] on div "Послуги" at bounding box center [169, 147] width 61 height 11
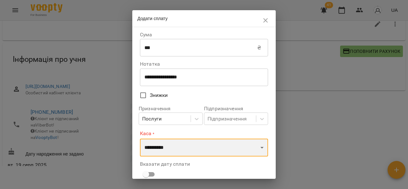
click at [176, 146] on select "**********" at bounding box center [204, 148] width 128 height 18
select select "****"
click at [140, 139] on select "**********" at bounding box center [204, 148] width 128 height 18
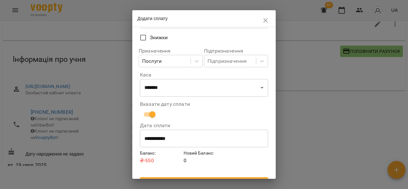
scroll to position [70, 0]
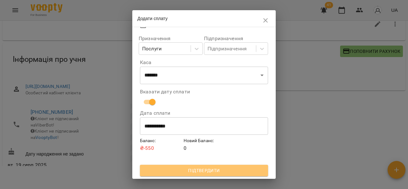
click at [207, 172] on span "Підтвердити" at bounding box center [204, 171] width 118 height 8
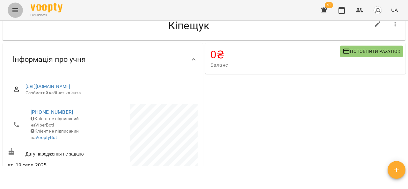
click at [12, 12] on icon "Menu" at bounding box center [15, 10] width 8 height 8
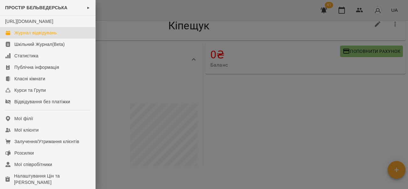
click at [33, 36] on div "Журнал відвідувань" at bounding box center [35, 33] width 42 height 6
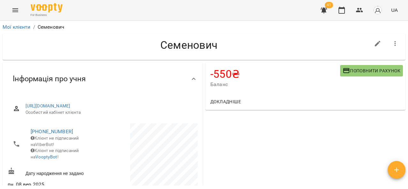
click at [368, 68] on span "Поповнити рахунок" at bounding box center [371, 71] width 58 height 8
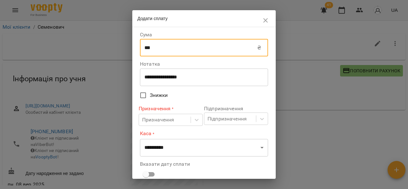
click at [184, 50] on input "***" at bounding box center [198, 48] width 117 height 18
type input "*"
type input "****"
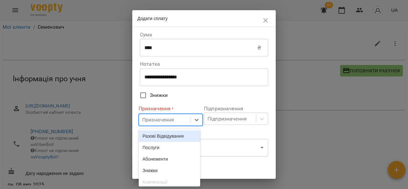
scroll to position [19, 0]
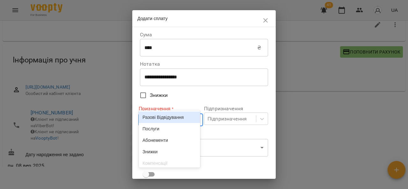
click at [156, 122] on body "For Business 41 UA Мої клієнти / Семенович Семенович -550 ₴ Баланс Поповнити ра…" at bounding box center [204, 86] width 408 height 210
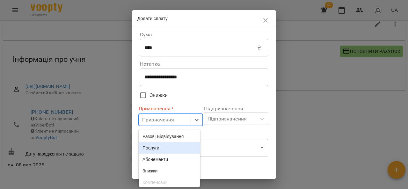
click at [157, 147] on div "Послуги" at bounding box center [169, 147] width 61 height 11
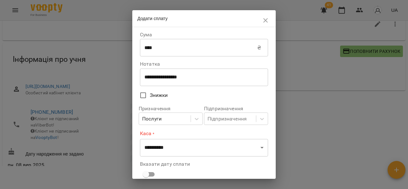
scroll to position [46, 0]
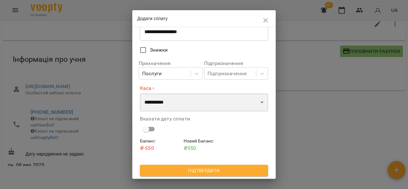
click at [192, 103] on select "**********" at bounding box center [204, 102] width 128 height 18
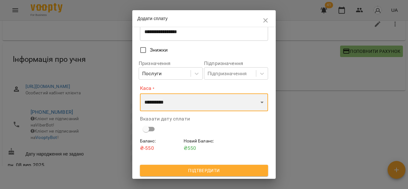
select select "****"
click at [140, 93] on select "**********" at bounding box center [204, 102] width 128 height 18
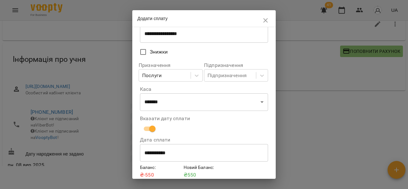
scroll to position [70, 0]
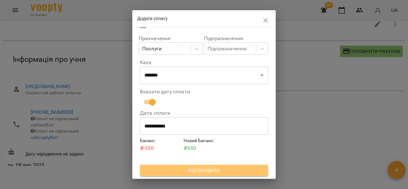
click at [225, 174] on span "Підтвердити" at bounding box center [204, 171] width 118 height 8
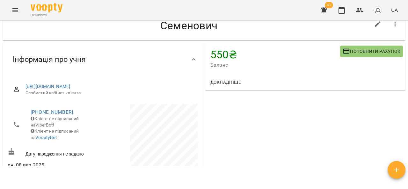
click at [0, 34] on div "Мої клієнти / Семенович Семенович 550 ₴ Баланс Поповнити рахунок Докладніше 275…" at bounding box center [204, 95] width 408 height 189
click at [16, 7] on icon "Menu" at bounding box center [15, 10] width 8 height 8
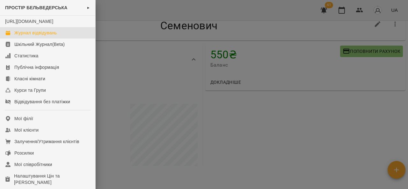
click at [27, 36] on div "Журнал відвідувань" at bounding box center [35, 33] width 42 height 6
